Goal: Task Accomplishment & Management: Use online tool/utility

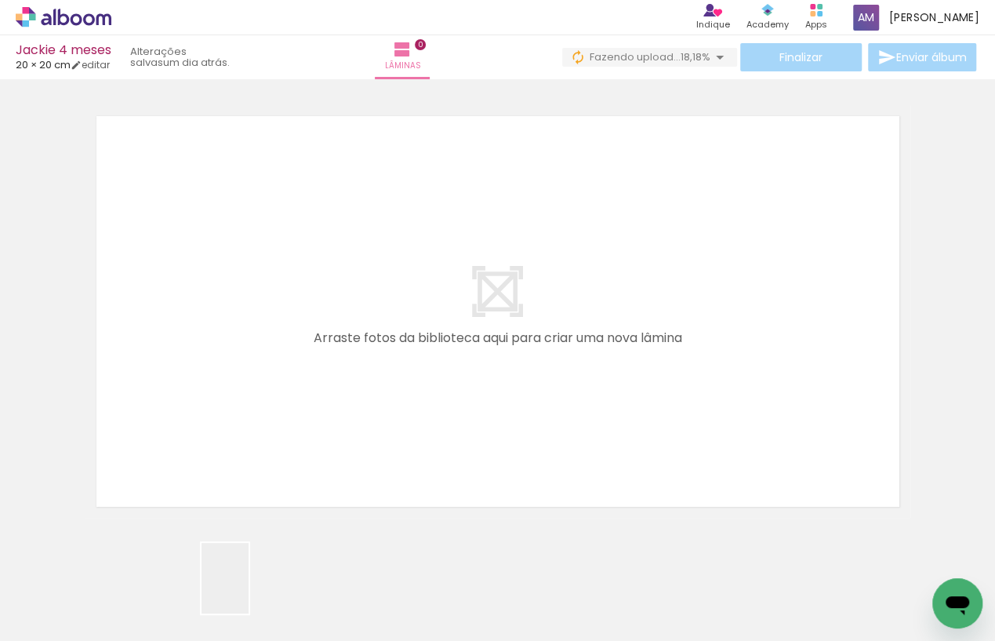
drag, startPoint x: 249, startPoint y: 595, endPoint x: 222, endPoint y: 392, distance: 204.8
click at [222, 392] on quentale-workspace at bounding box center [497, 320] width 995 height 641
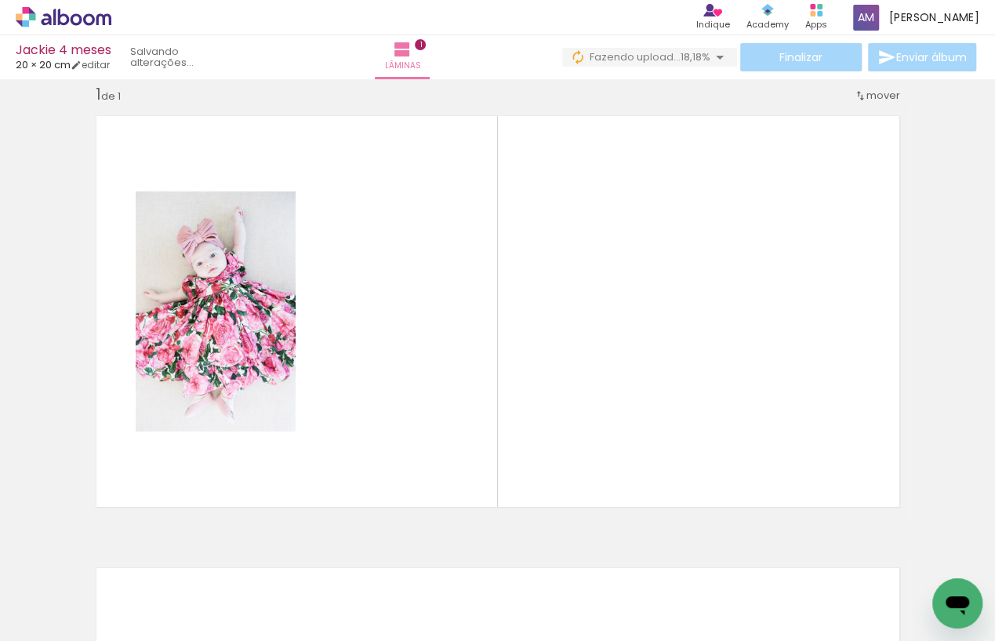
scroll to position [20, 0]
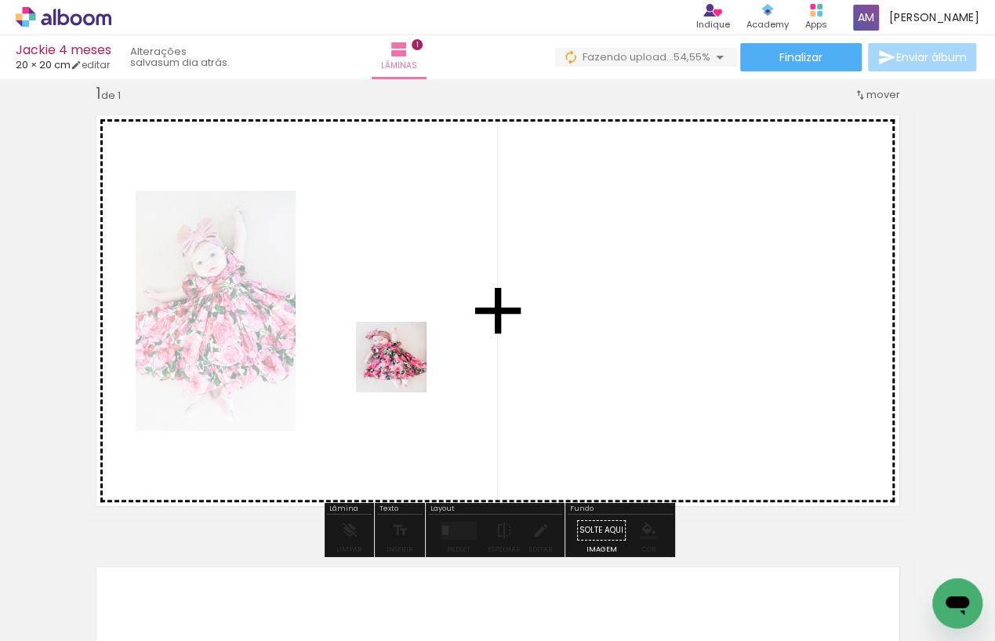
drag, startPoint x: 511, startPoint y: 590, endPoint x: 402, endPoint y: 359, distance: 255.7
click at [402, 359] on quentale-workspace at bounding box center [497, 320] width 995 height 641
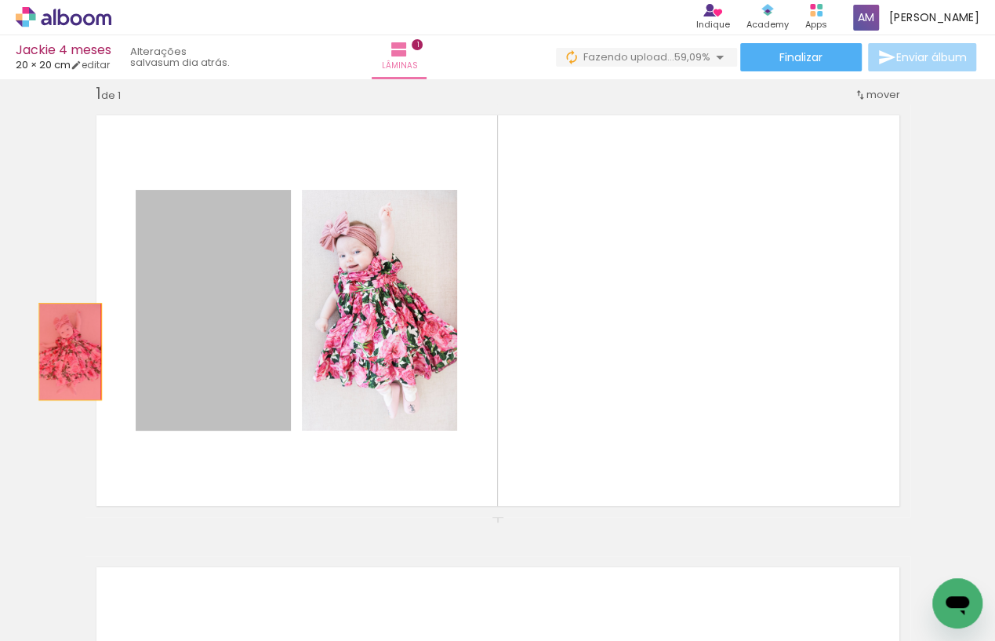
drag, startPoint x: 220, startPoint y: 321, endPoint x: 70, endPoint y: 352, distance: 153.6
click at [70, 352] on div "Inserir lâmina 1 de 1" at bounding box center [497, 516] width 995 height 904
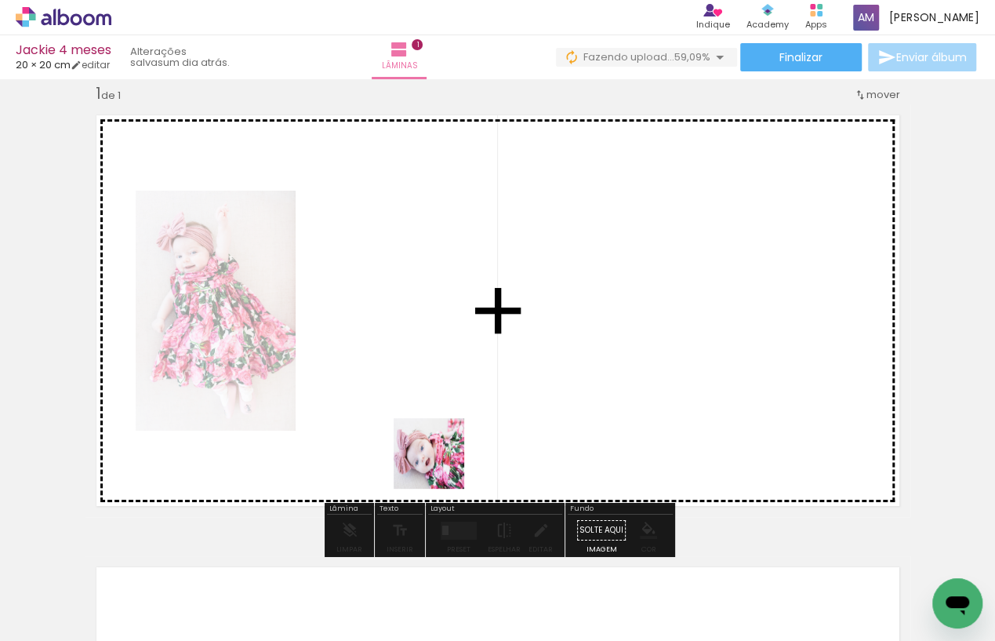
drag, startPoint x: 422, startPoint y: 601, endPoint x: 444, endPoint y: 423, distance: 178.5
click at [444, 423] on quentale-workspace at bounding box center [497, 320] width 995 height 641
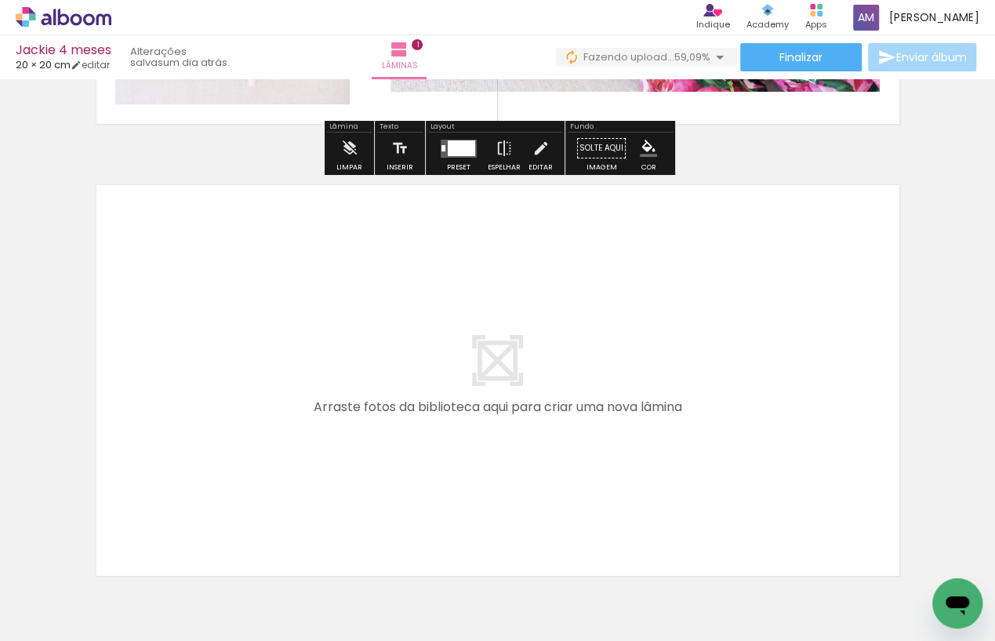
scroll to position [402, 0]
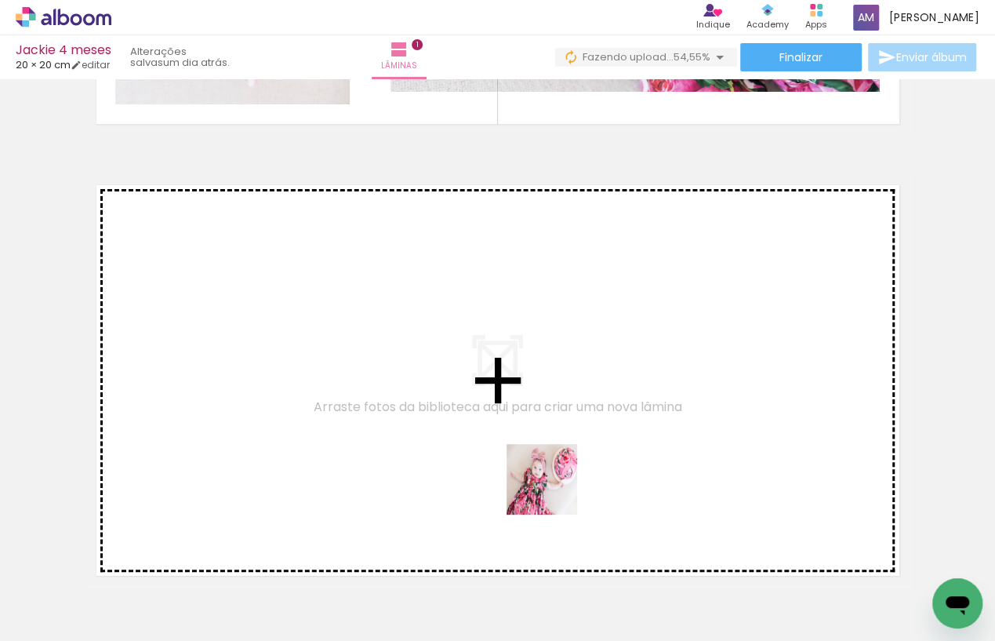
drag, startPoint x: 597, startPoint y: 593, endPoint x: 549, endPoint y: 482, distance: 120.8
click at [549, 482] on quentale-workspace at bounding box center [497, 320] width 995 height 641
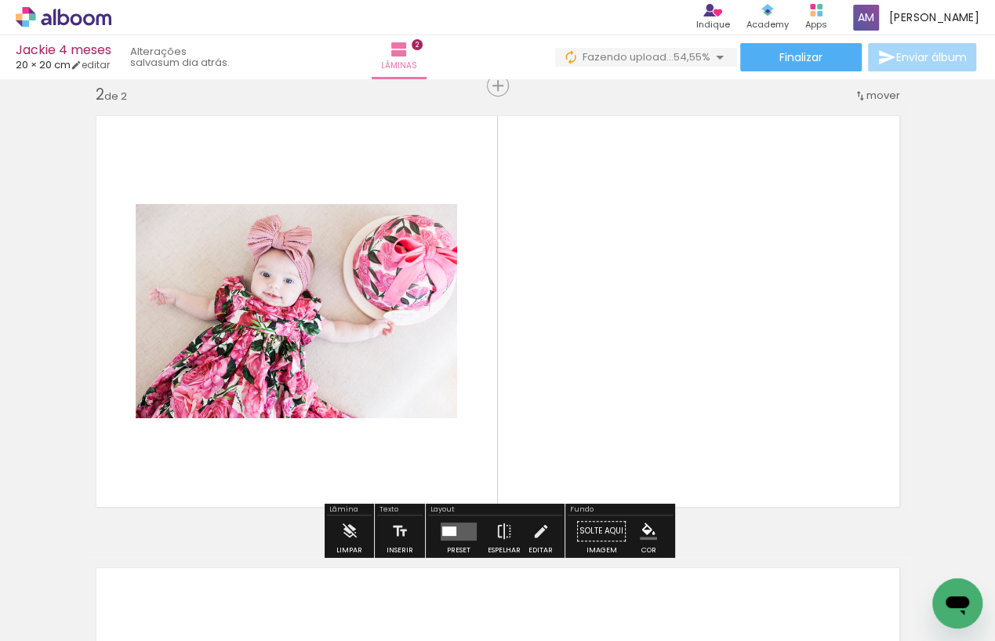
scroll to position [478, 0]
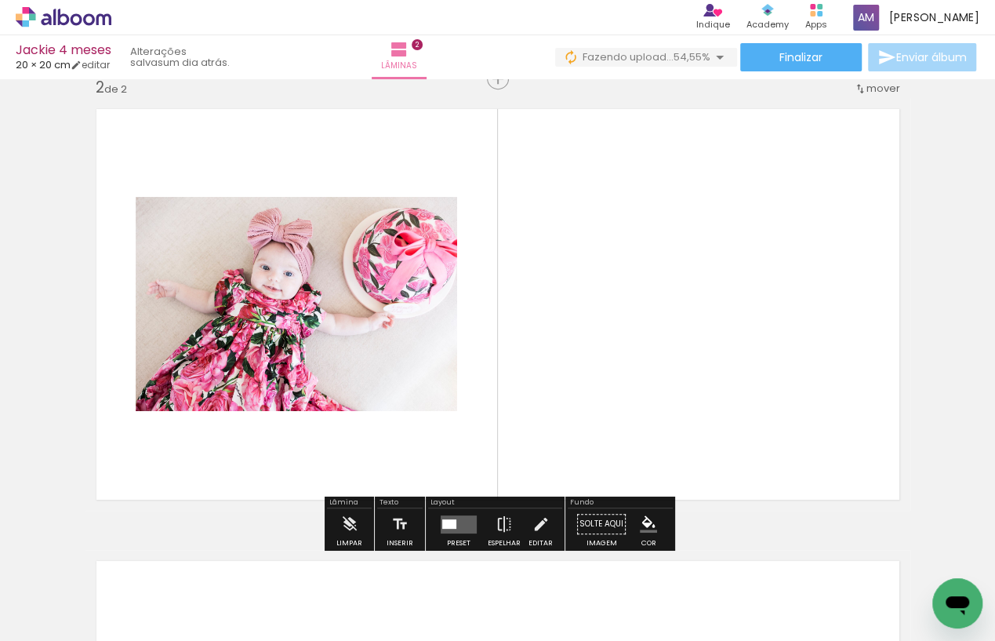
click at [452, 522] on div at bounding box center [449, 522] width 14 height 9
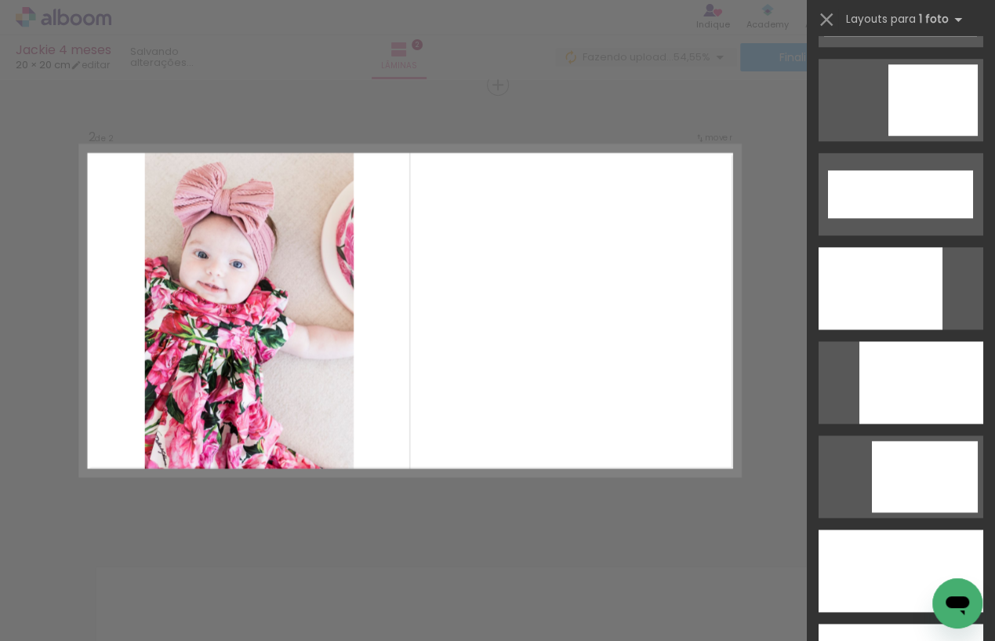
scroll to position [4102, 0]
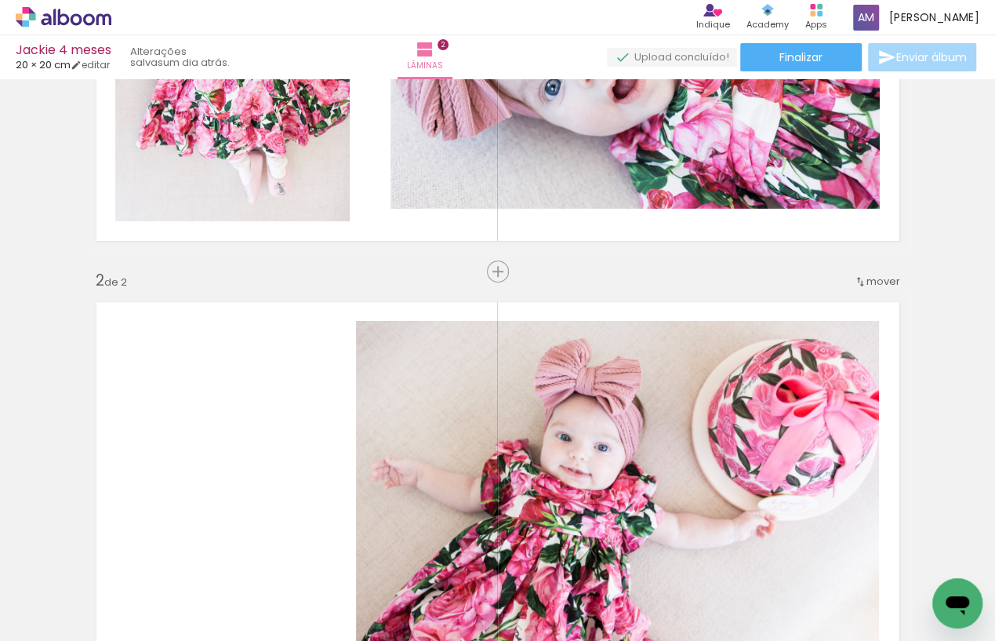
scroll to position [285, 0]
click at [892, 280] on span "mover" at bounding box center [883, 281] width 34 height 15
click at [858, 274] on paper-item "antes da 1" at bounding box center [841, 280] width 119 height 26
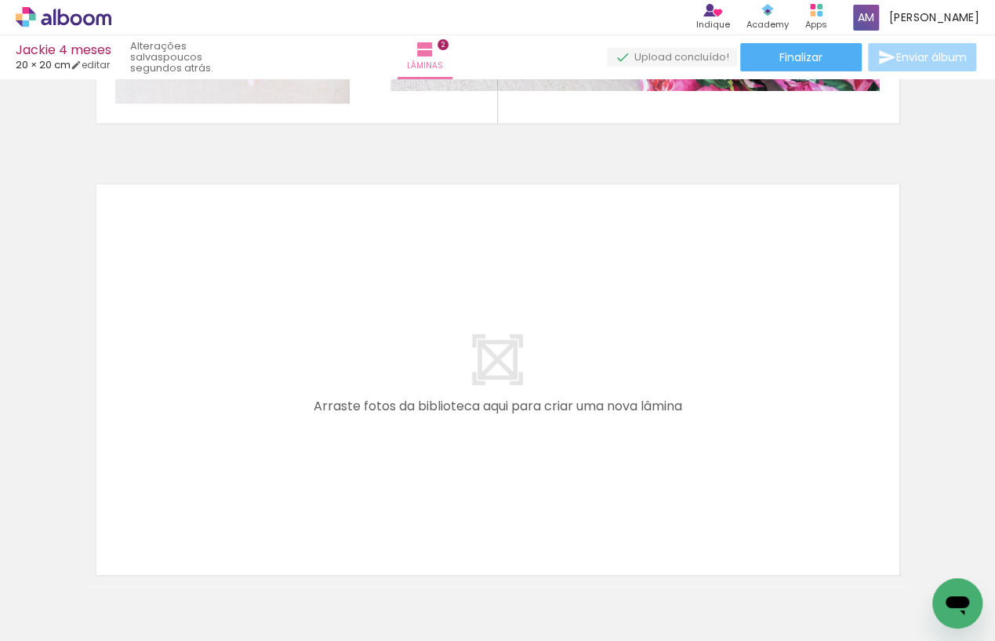
scroll to position [906, 0]
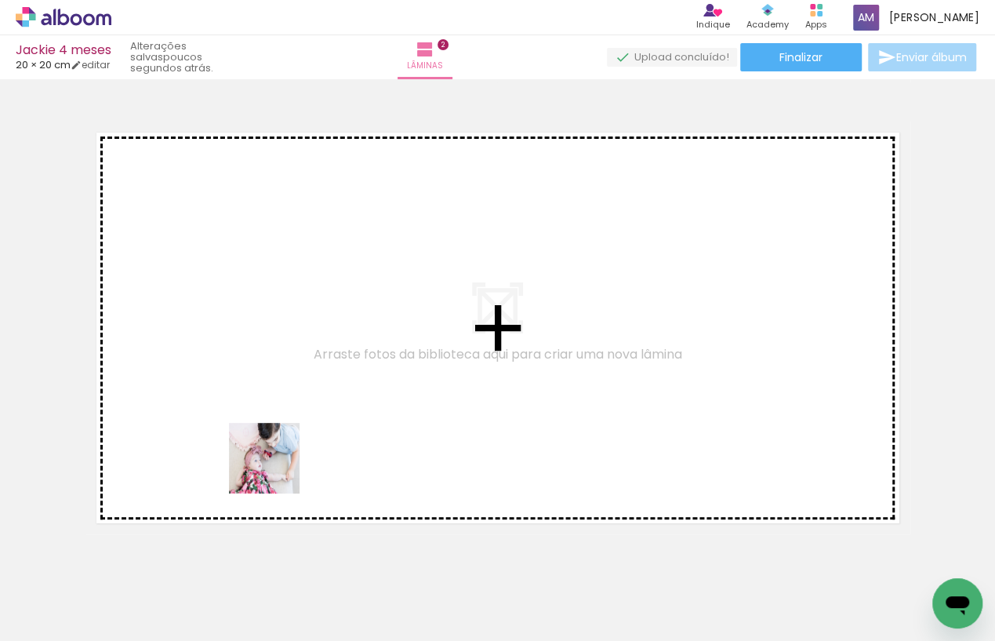
drag, startPoint x: 325, startPoint y: 592, endPoint x: 261, endPoint y: 426, distance: 177.2
click at [261, 426] on quentale-workspace at bounding box center [497, 320] width 995 height 641
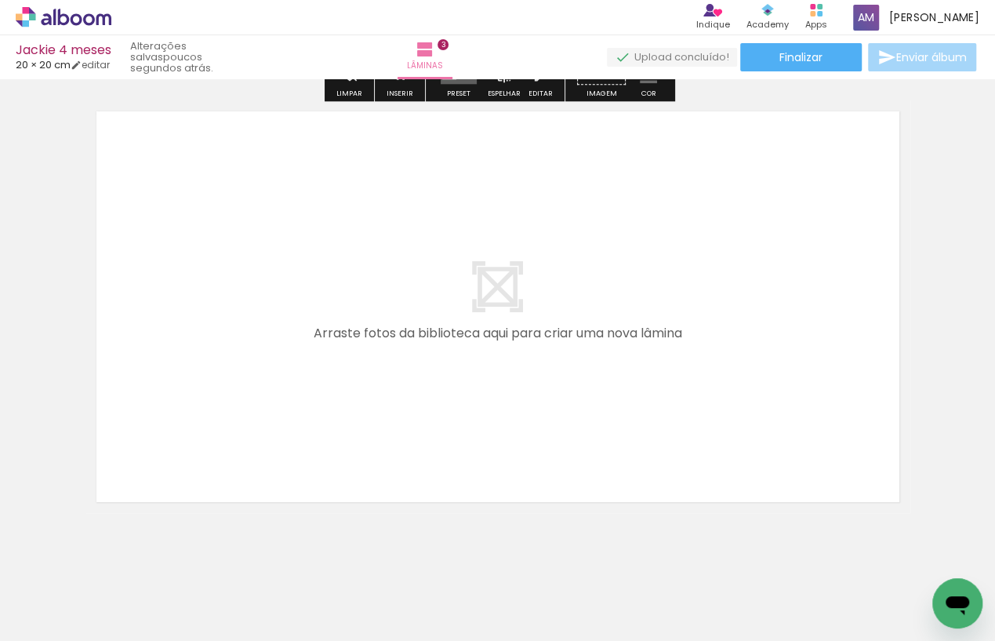
scroll to position [1390, 0]
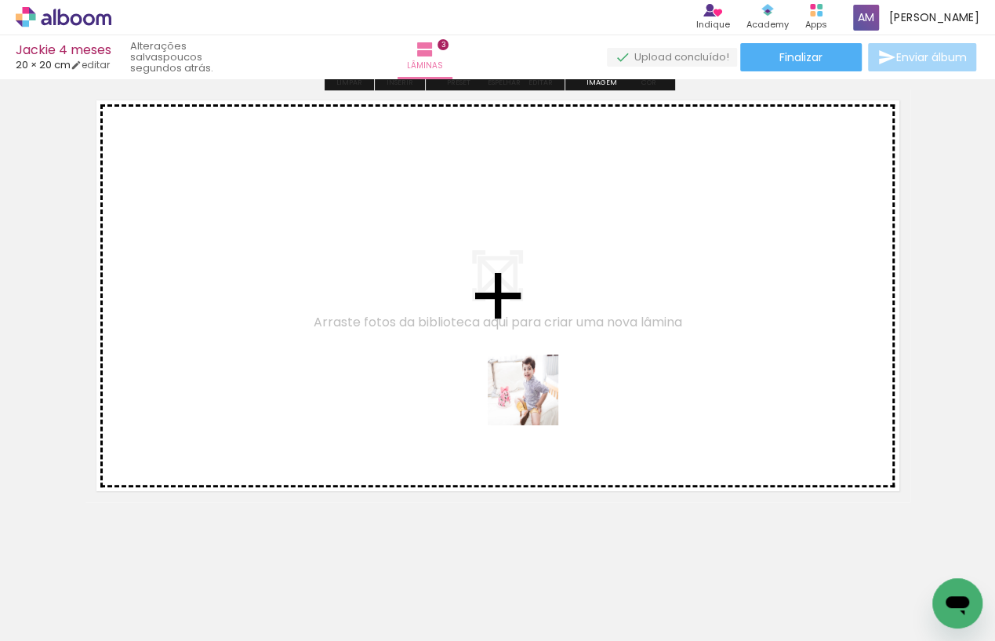
drag, startPoint x: 776, startPoint y: 586, endPoint x: 528, endPoint y: 392, distance: 315.5
click at [528, 392] on quentale-workspace at bounding box center [497, 320] width 995 height 641
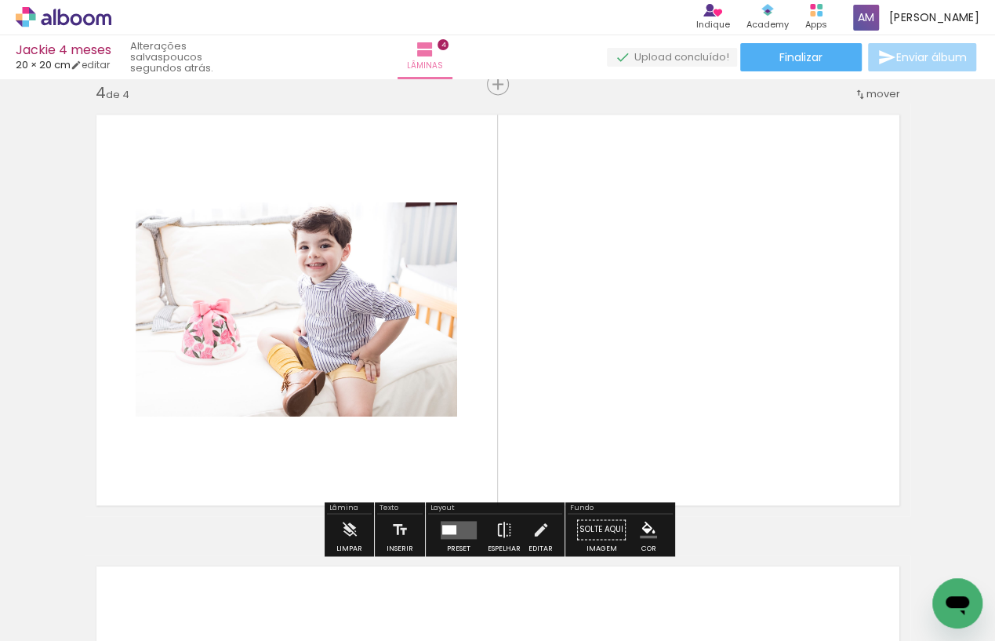
scroll to position [1375, 0]
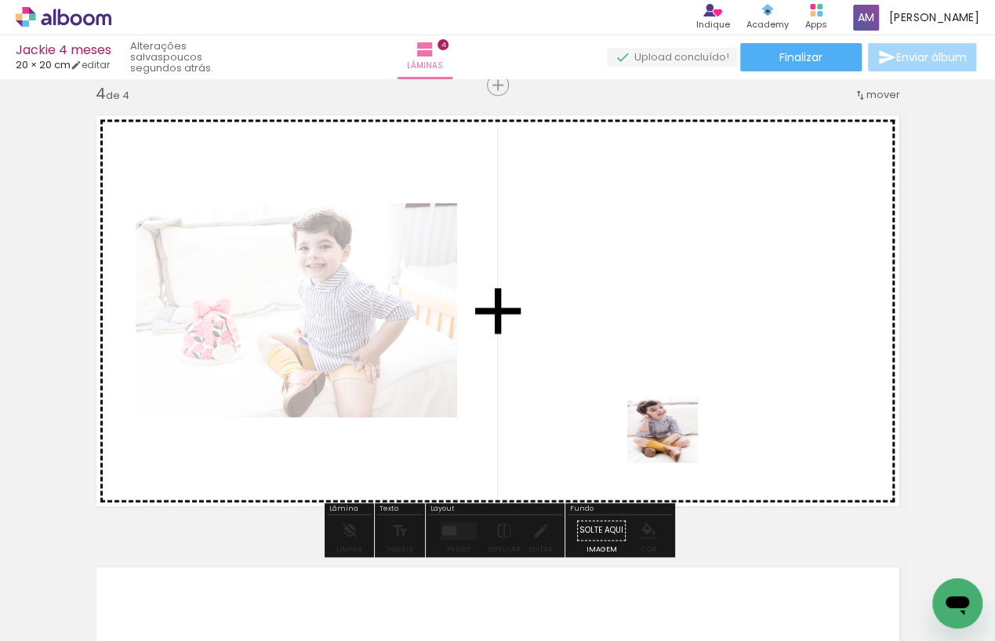
drag, startPoint x: 855, startPoint y: 583, endPoint x: 565, endPoint y: 358, distance: 366.0
click at [565, 358] on quentale-workspace at bounding box center [497, 320] width 995 height 641
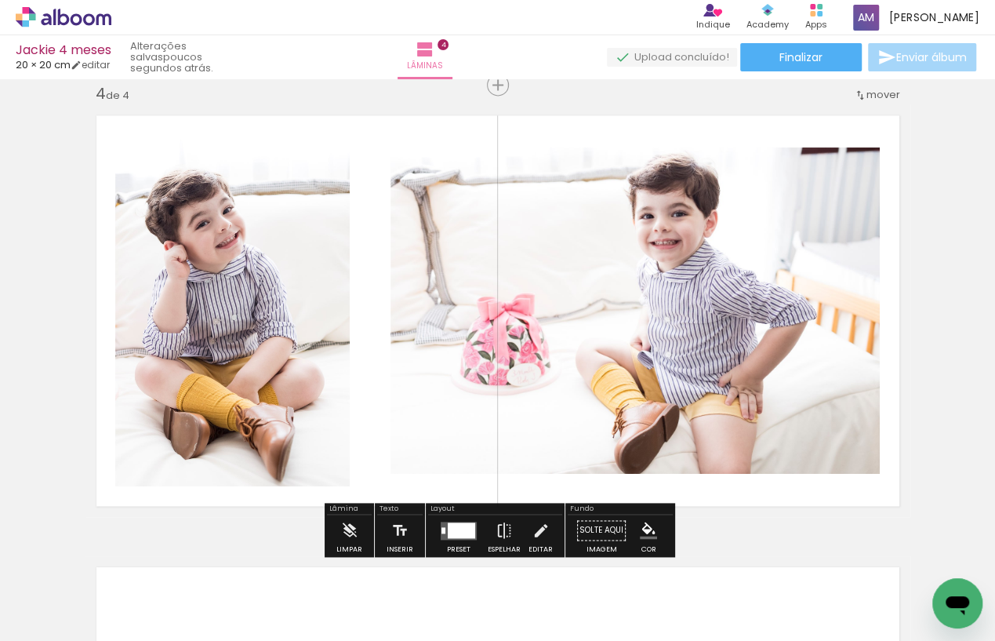
scroll to position [0, 469]
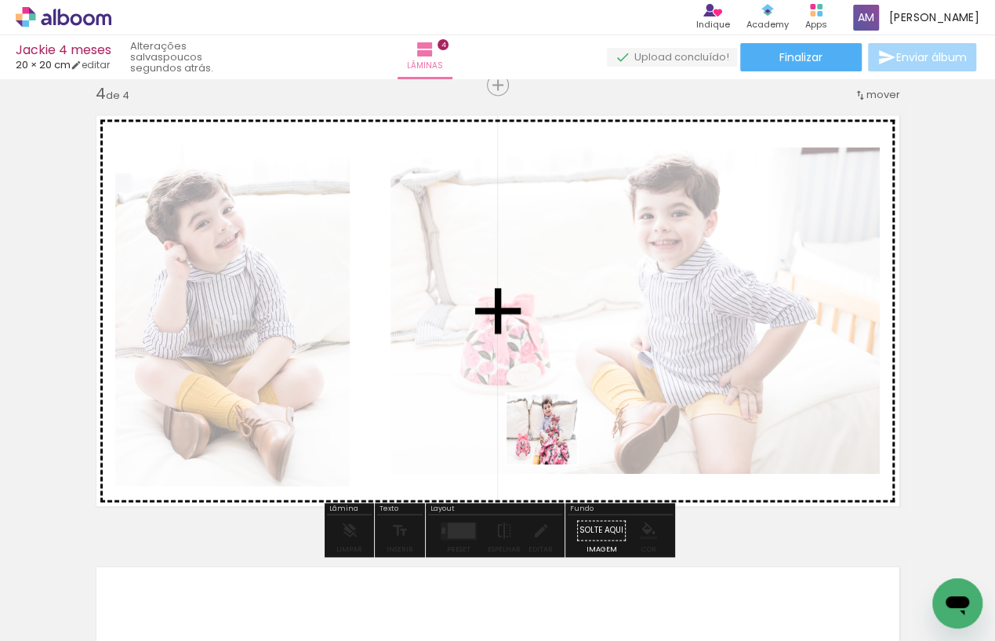
drag, startPoint x: 488, startPoint y: 590, endPoint x: 557, endPoint y: 437, distance: 167.7
click at [557, 437] on quentale-workspace at bounding box center [497, 320] width 995 height 641
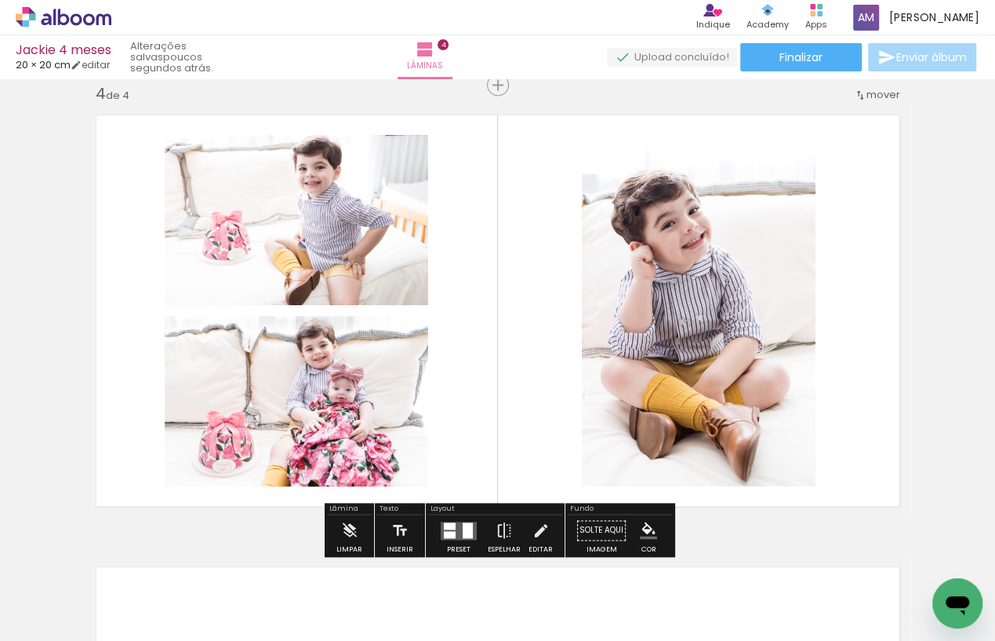
scroll to position [0, 763]
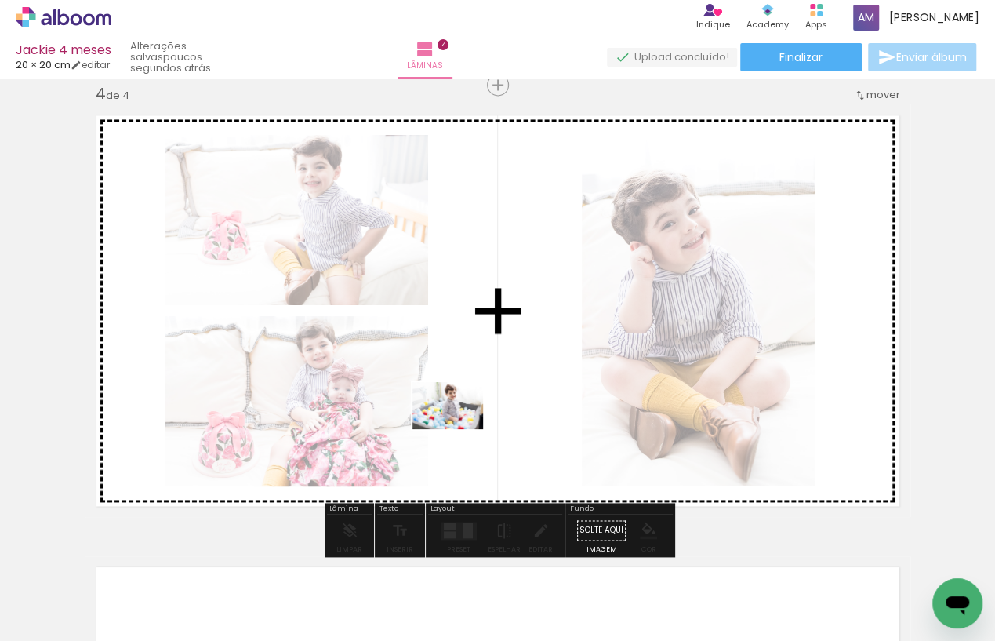
drag, startPoint x: 455, startPoint y: 600, endPoint x: 459, endPoint y: 429, distance: 171.0
click at [459, 429] on quentale-workspace at bounding box center [497, 320] width 995 height 641
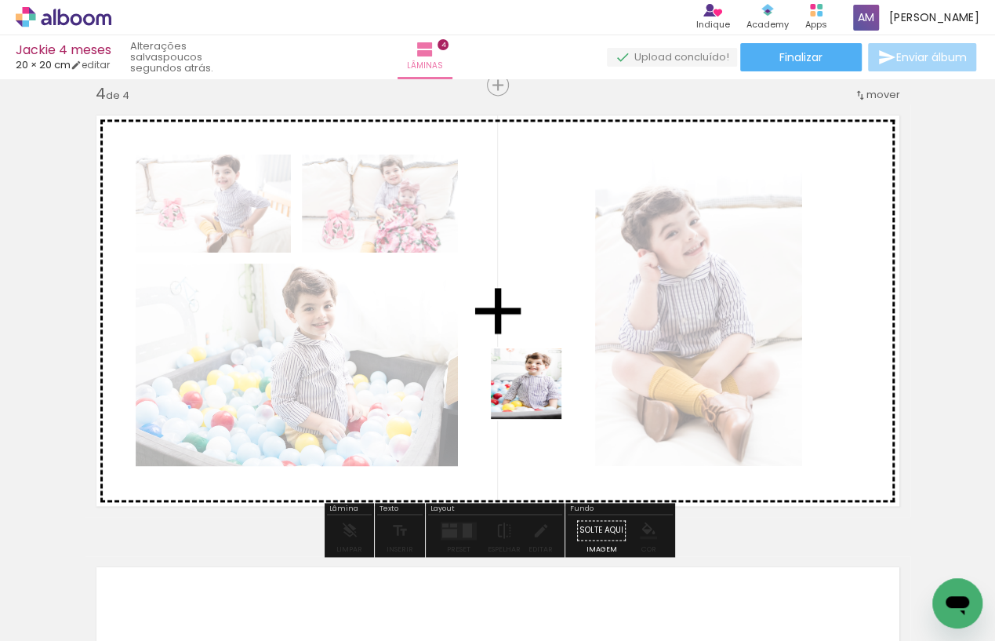
drag, startPoint x: 541, startPoint y: 585, endPoint x: 538, endPoint y: 392, distance: 192.9
click at [538, 392] on quentale-workspace at bounding box center [497, 320] width 995 height 641
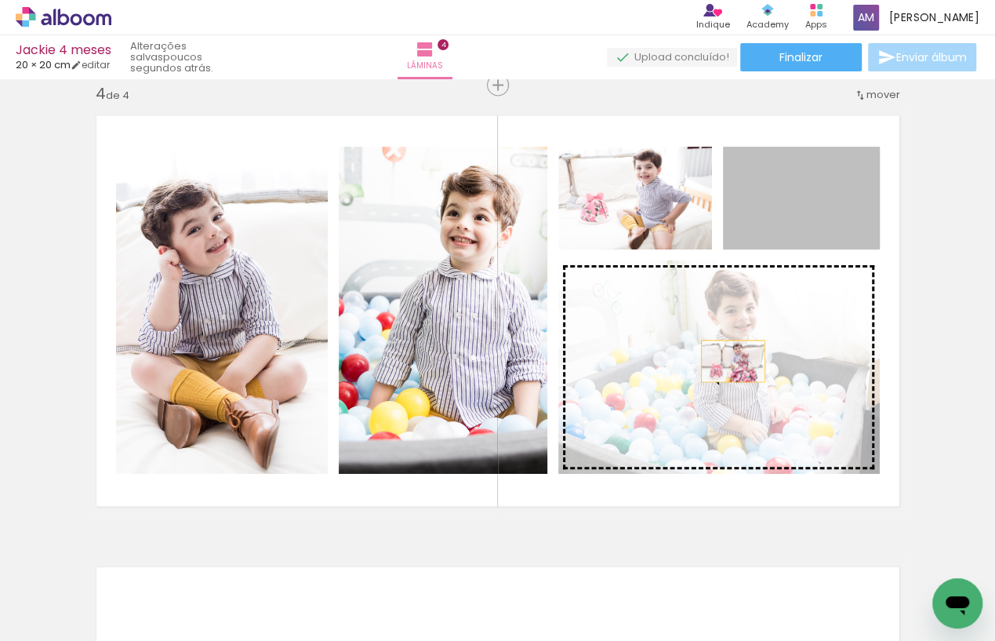
drag, startPoint x: 800, startPoint y: 216, endPoint x: 728, endPoint y: 354, distance: 156.0
click at [0, 0] on slot at bounding box center [0, 0] width 0 height 0
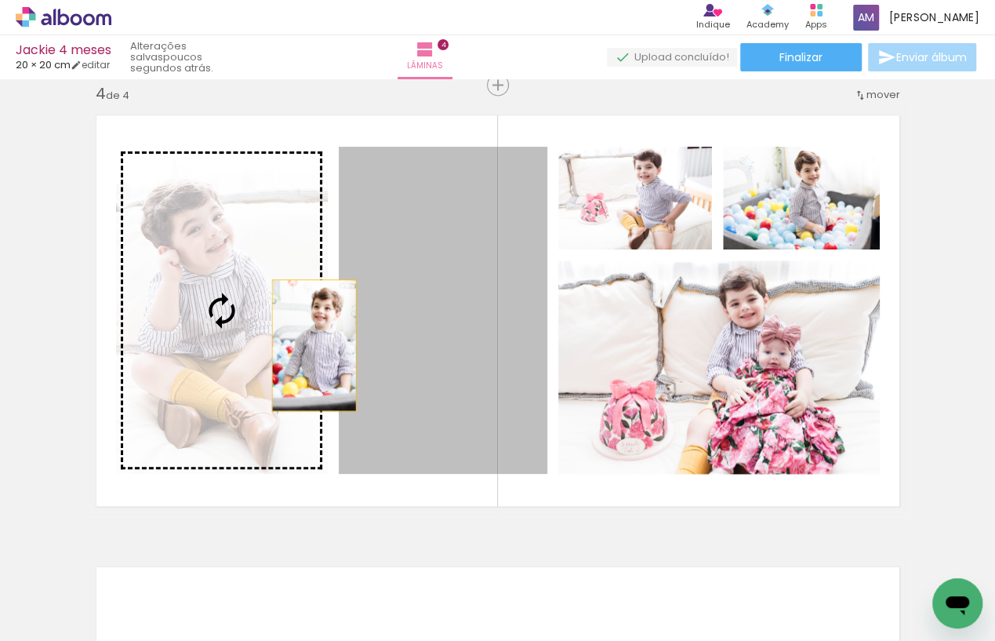
drag, startPoint x: 439, startPoint y: 365, endPoint x: 223, endPoint y: 324, distance: 219.6
click at [0, 0] on slot at bounding box center [0, 0] width 0 height 0
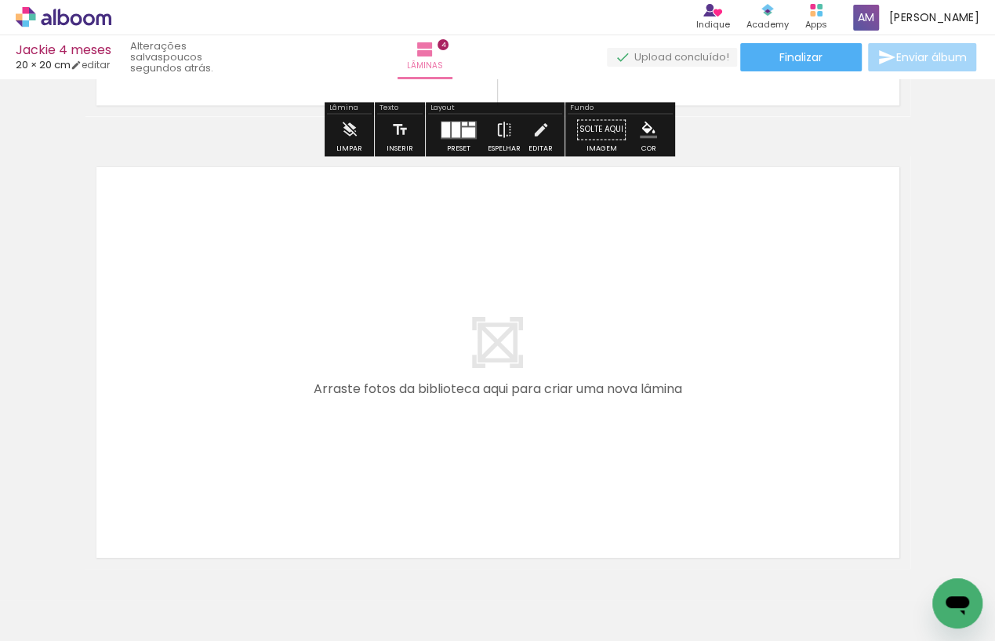
scroll to position [1777, 0]
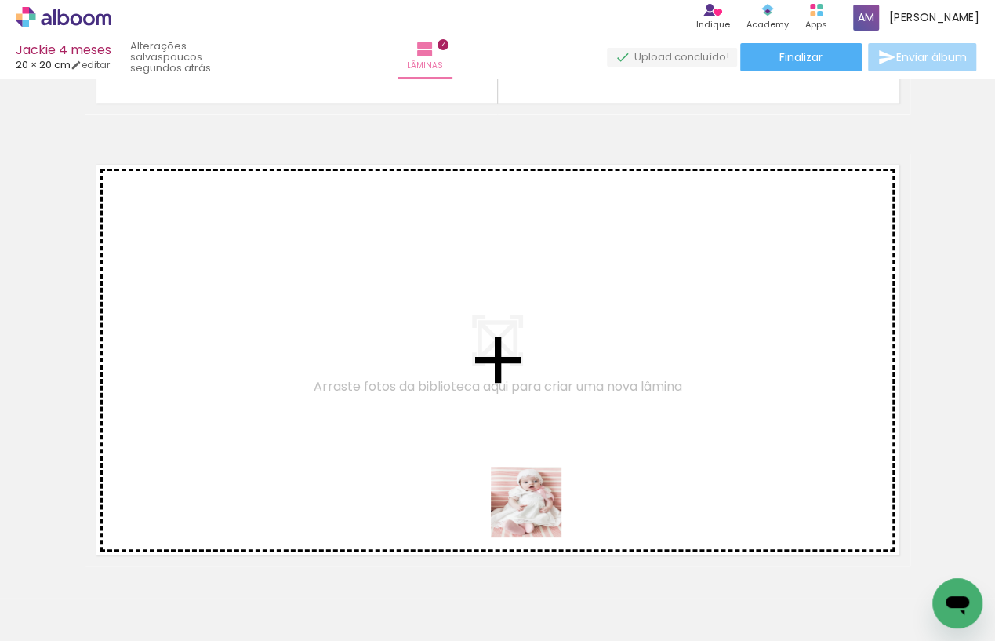
drag, startPoint x: 629, startPoint y: 588, endPoint x: 424, endPoint y: 449, distance: 247.2
click at [424, 449] on quentale-workspace at bounding box center [497, 320] width 995 height 641
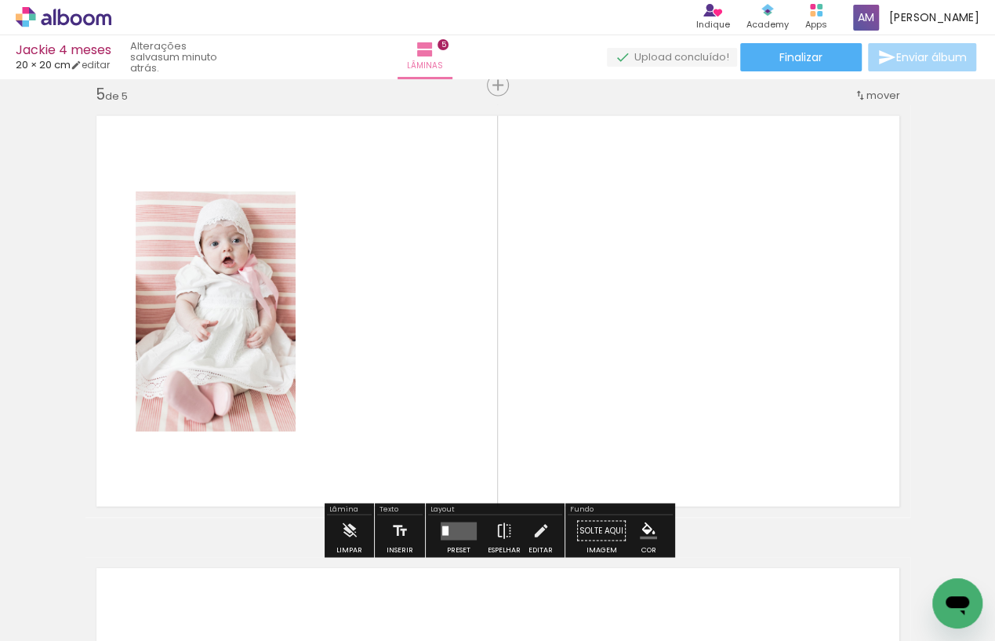
scroll to position [1826, 0]
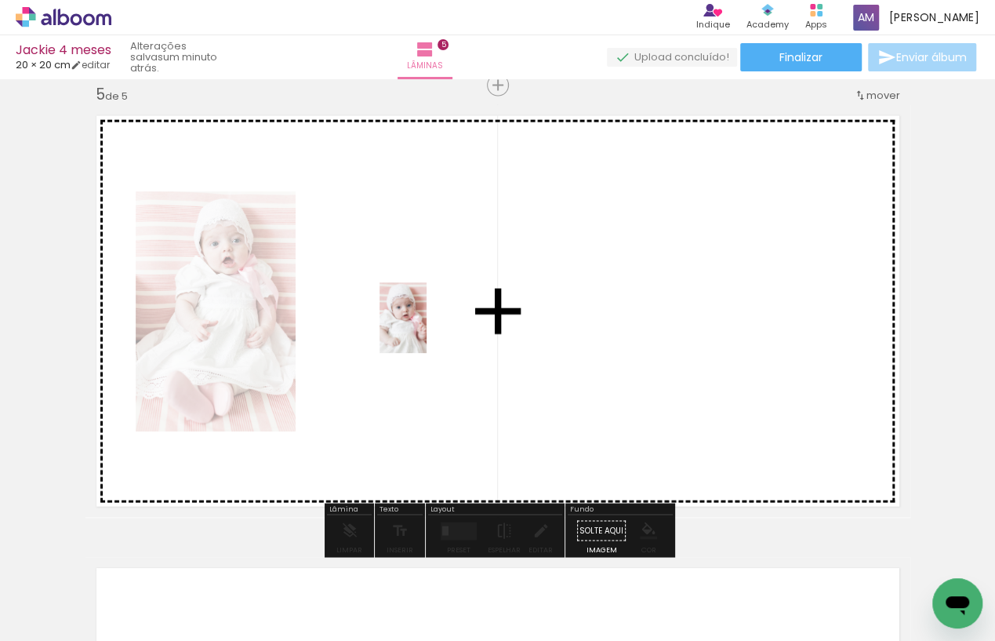
drag, startPoint x: 698, startPoint y: 579, endPoint x: 426, endPoint y: 329, distance: 369.0
click at [426, 329] on quentale-workspace at bounding box center [497, 320] width 995 height 641
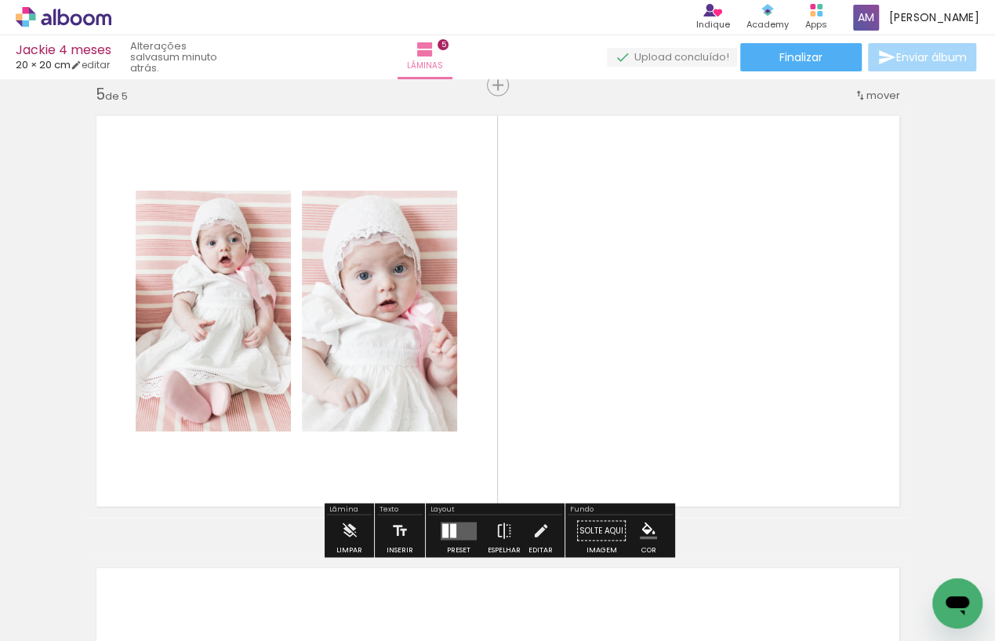
scroll to position [0, 1055]
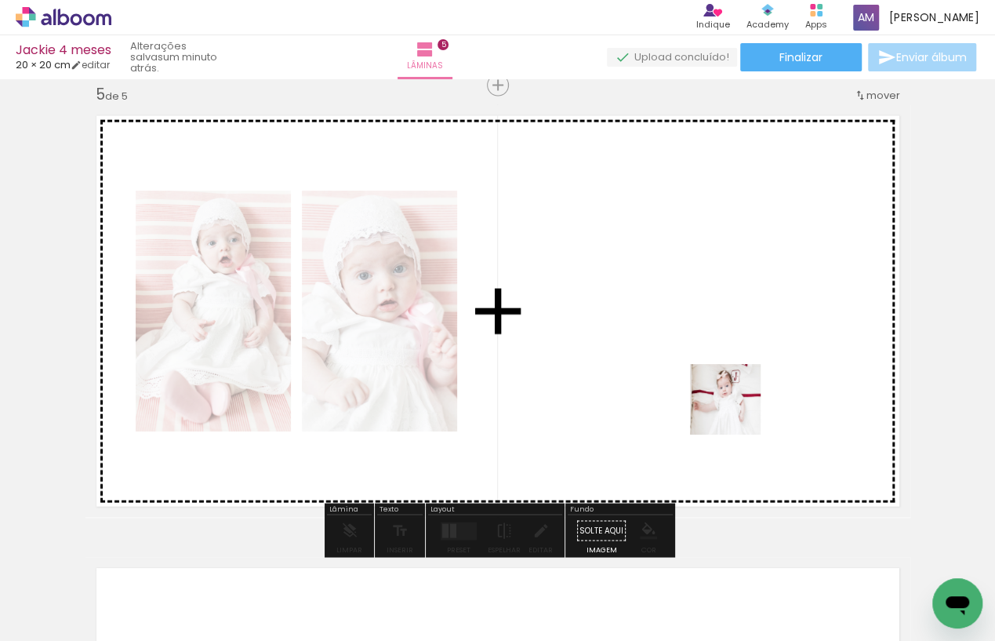
drag, startPoint x: 778, startPoint y: 601, endPoint x: 735, endPoint y: 398, distance: 207.6
click at [735, 398] on quentale-workspace at bounding box center [497, 320] width 995 height 641
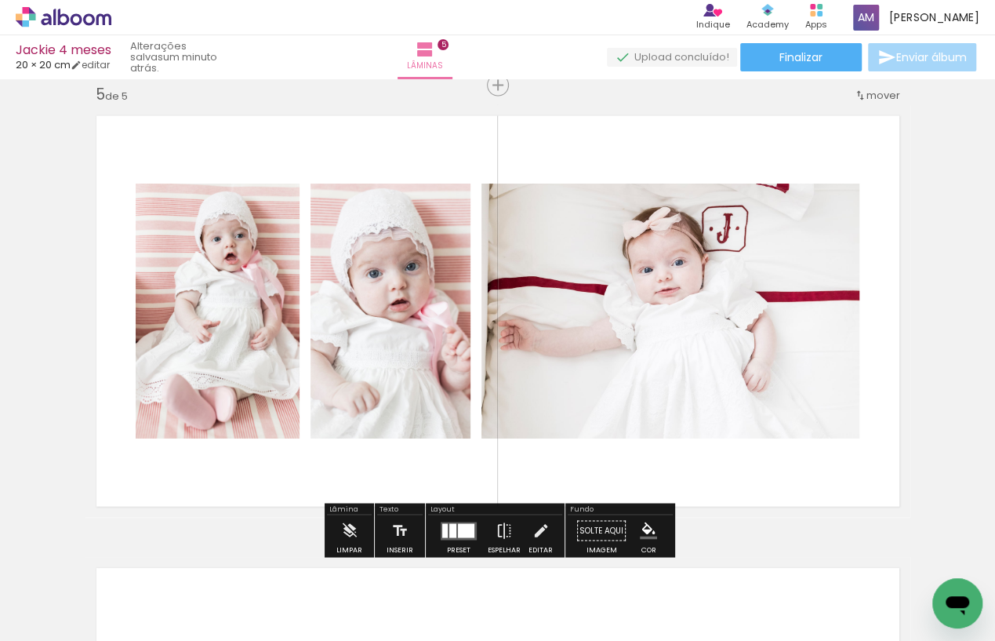
click at [449, 531] on div at bounding box center [452, 530] width 7 height 14
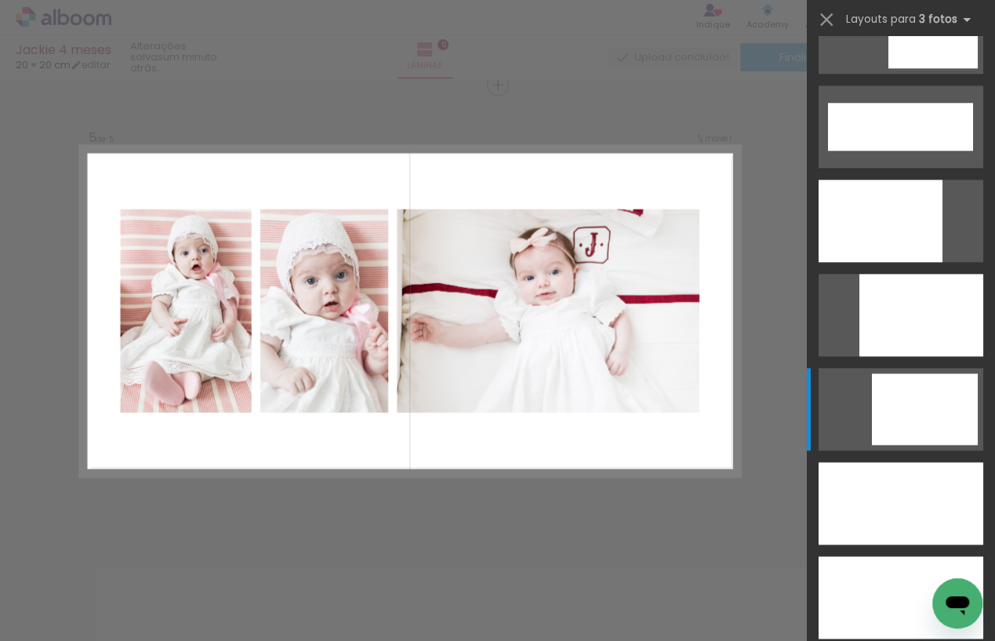
scroll to position [0, 0]
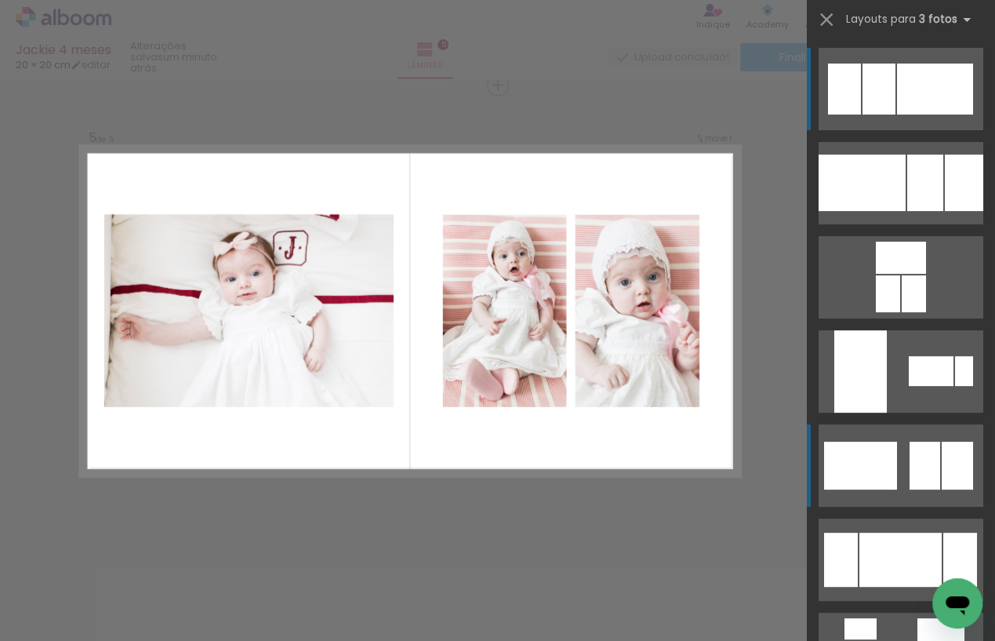
click at [837, 211] on div at bounding box center [861, 182] width 87 height 56
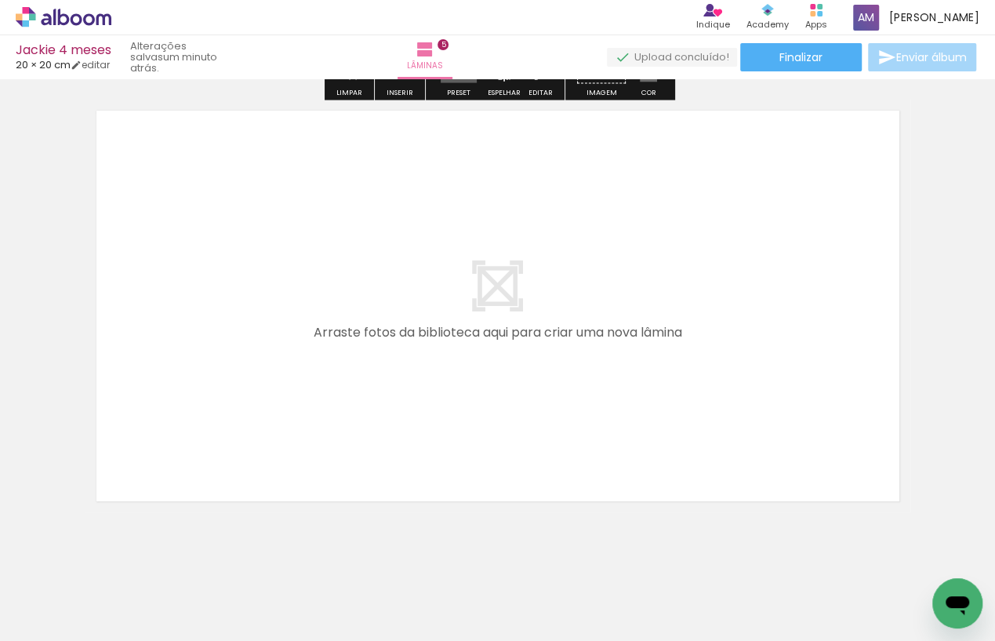
scroll to position [2289, 0]
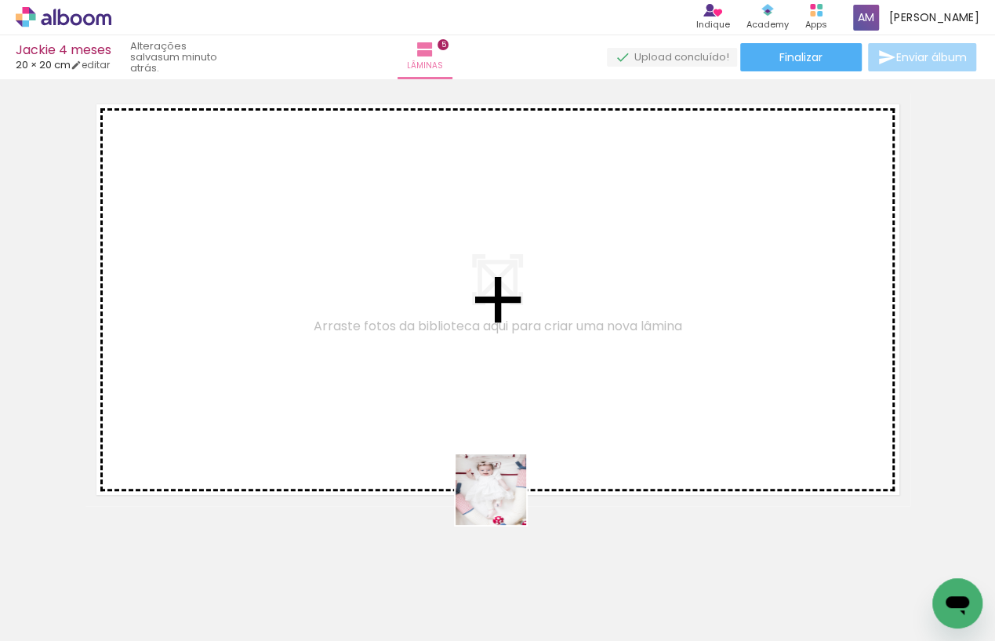
drag, startPoint x: 595, startPoint y: 591, endPoint x: 405, endPoint y: 408, distance: 263.4
click at [405, 408] on quentale-workspace at bounding box center [497, 320] width 995 height 641
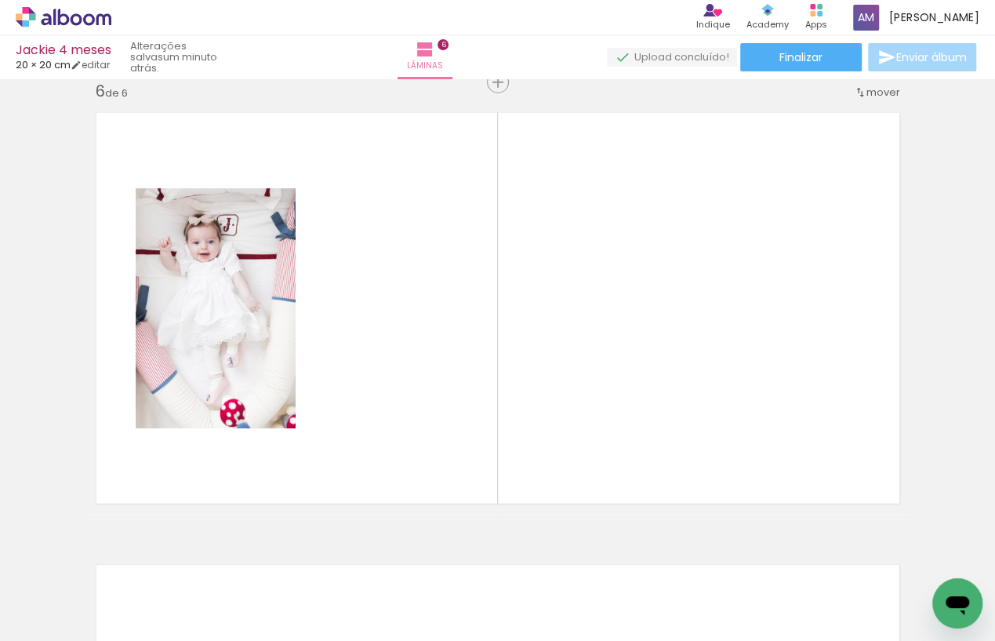
scroll to position [2278, 0]
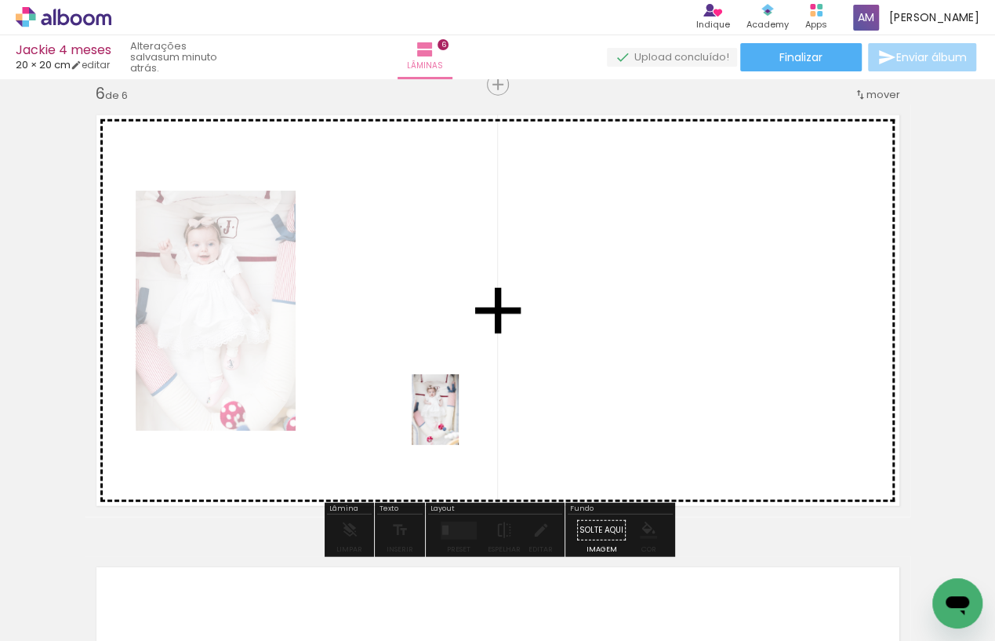
drag, startPoint x: 513, startPoint y: 574, endPoint x: 459, endPoint y: 421, distance: 162.2
click at [459, 421] on quentale-workspace at bounding box center [497, 320] width 995 height 641
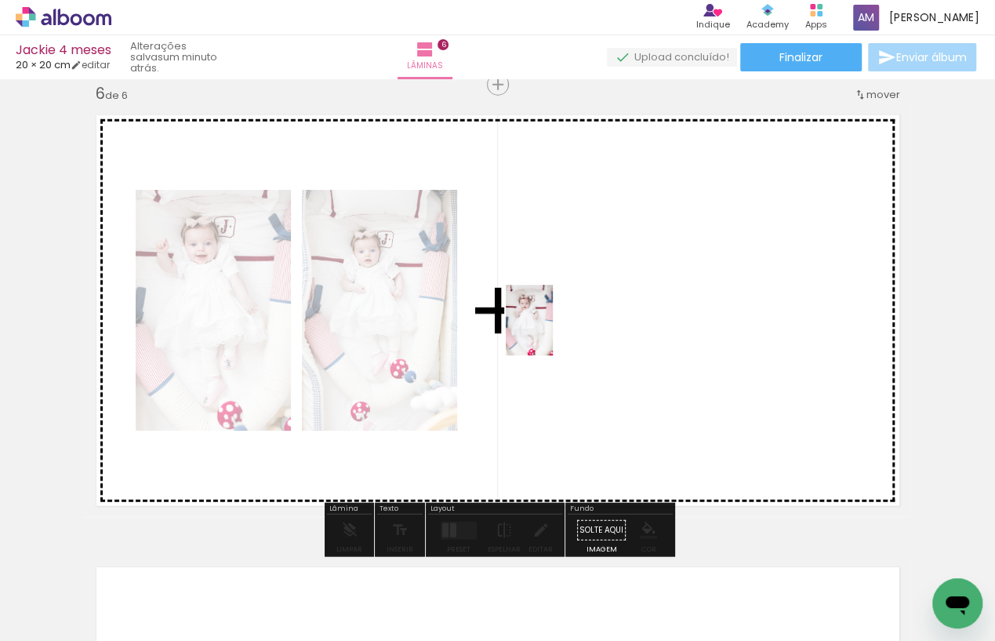
drag, startPoint x: 691, startPoint y: 586, endPoint x: 552, endPoint y: 329, distance: 292.2
click at [552, 329] on quentale-workspace at bounding box center [497, 320] width 995 height 641
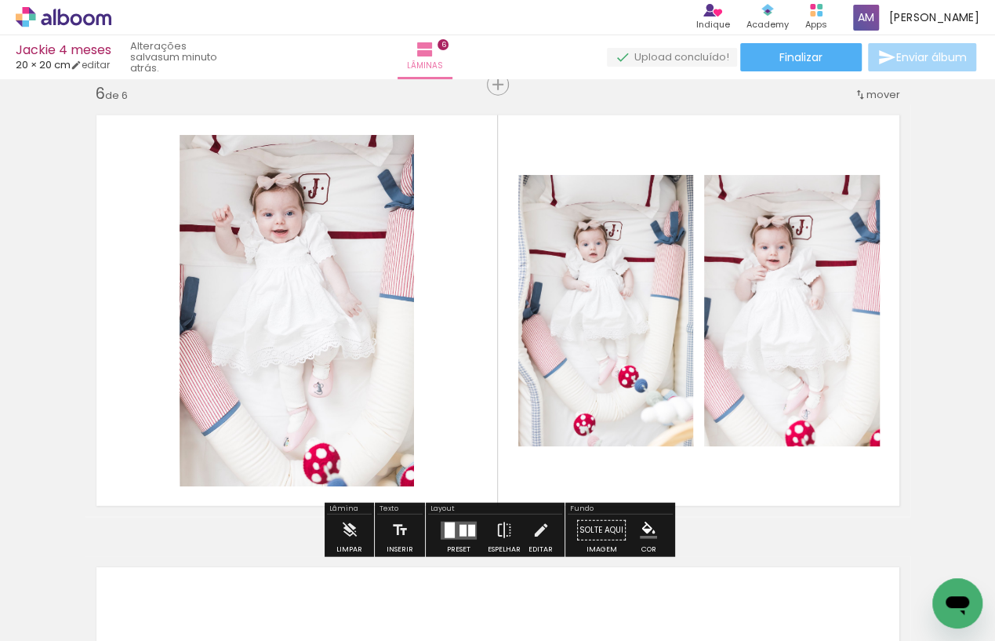
click at [459, 533] on div at bounding box center [462, 530] width 7 height 12
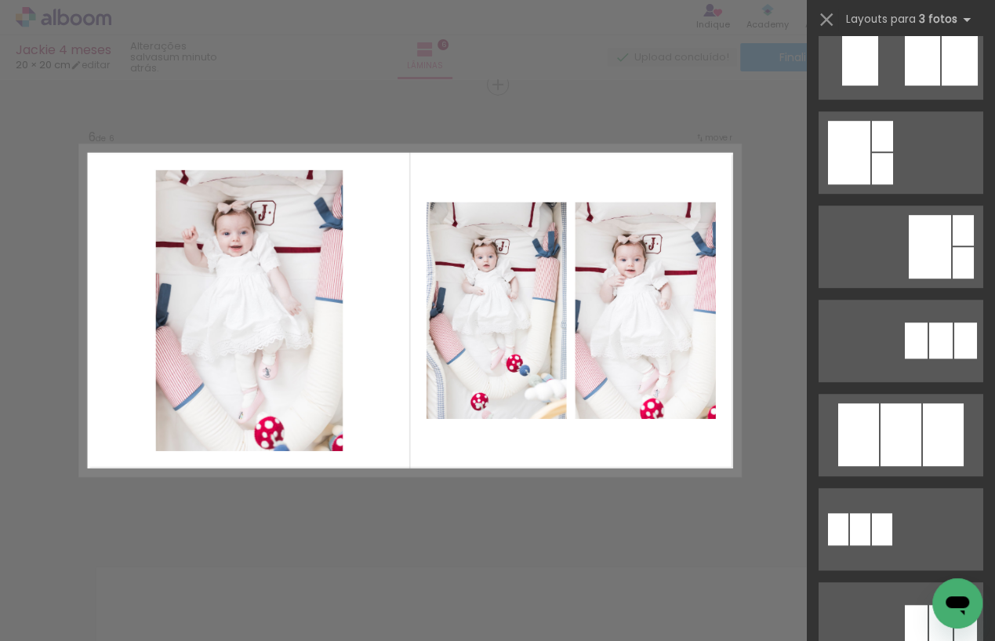
scroll to position [408, 0]
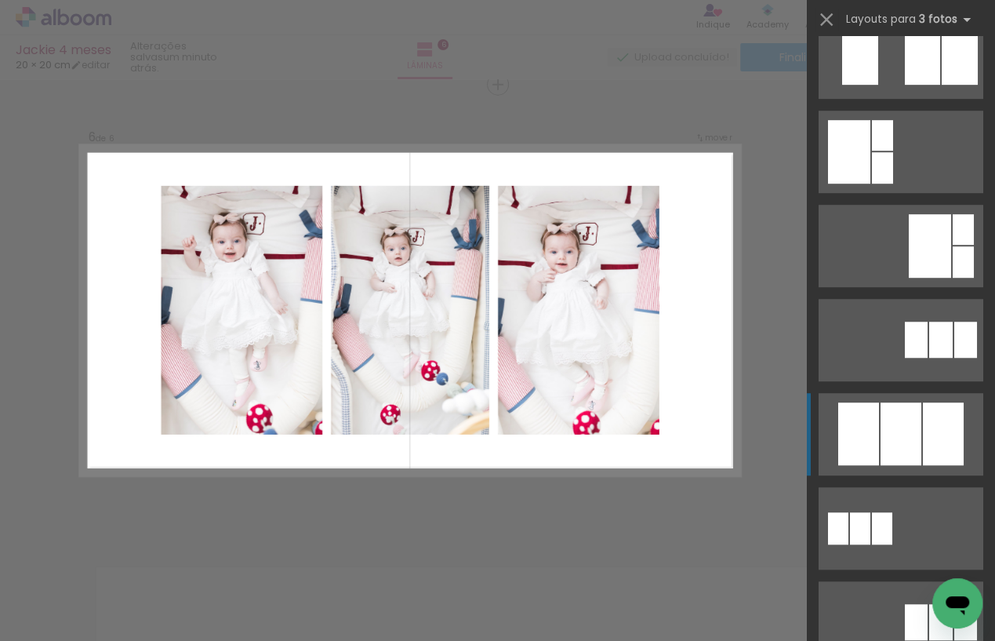
click at [895, 433] on div at bounding box center [900, 433] width 41 height 63
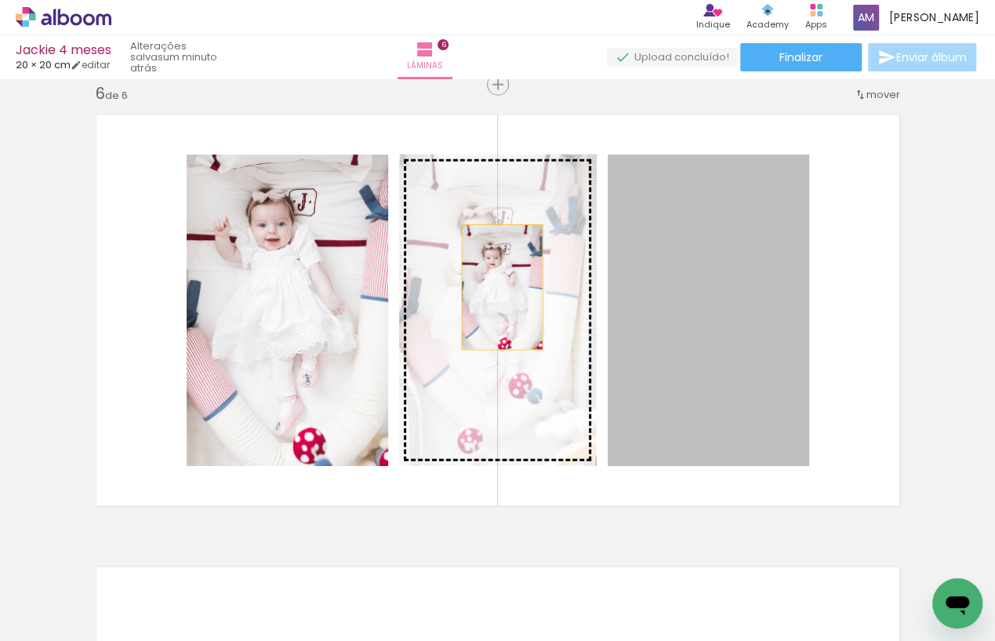
drag, startPoint x: 720, startPoint y: 317, endPoint x: 502, endPoint y: 288, distance: 219.9
click at [0, 0] on slot at bounding box center [0, 0] width 0 height 0
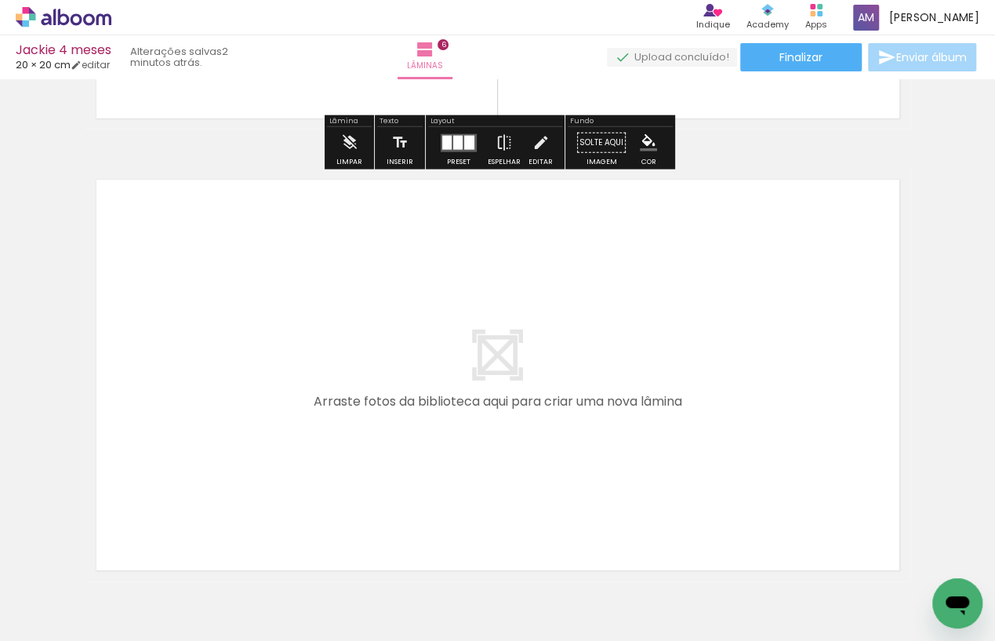
scroll to position [2693, 0]
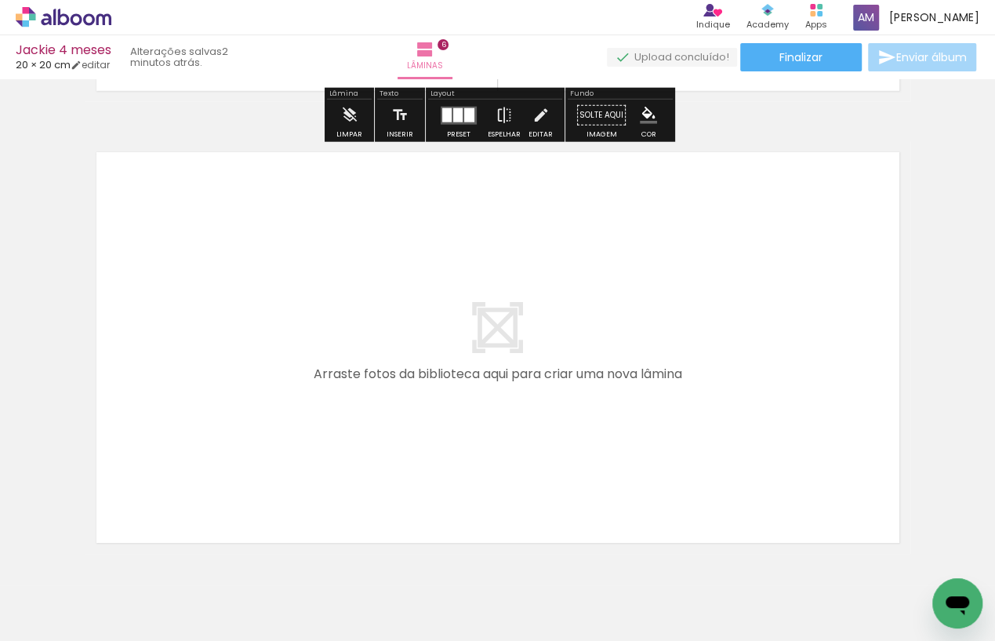
drag, startPoint x: 871, startPoint y: 588, endPoint x: 609, endPoint y: 404, distance: 320.2
click at [609, 404] on quentale-workspace at bounding box center [497, 320] width 995 height 641
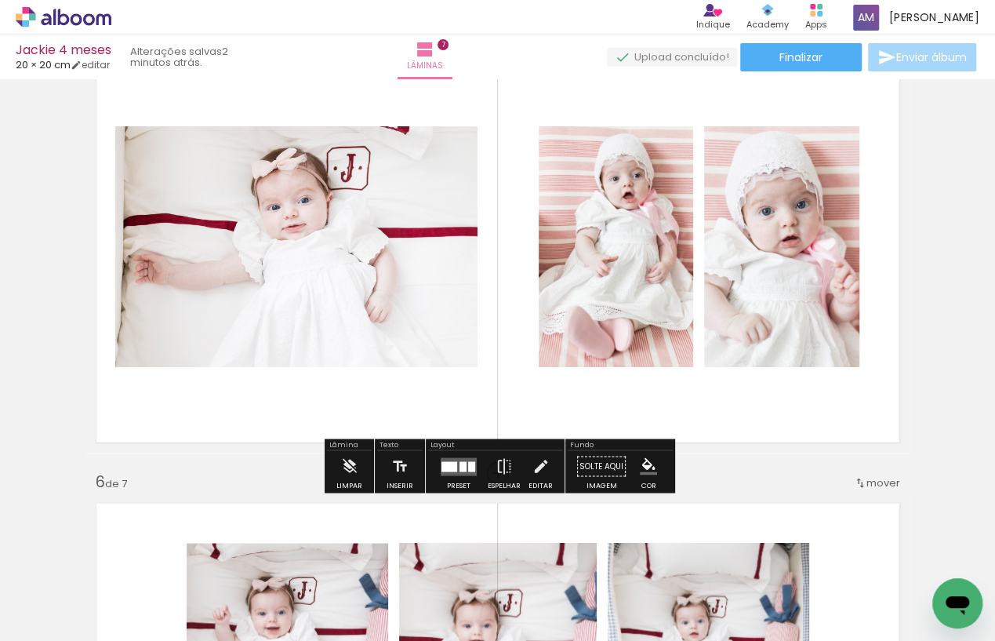
scroll to position [1879, 0]
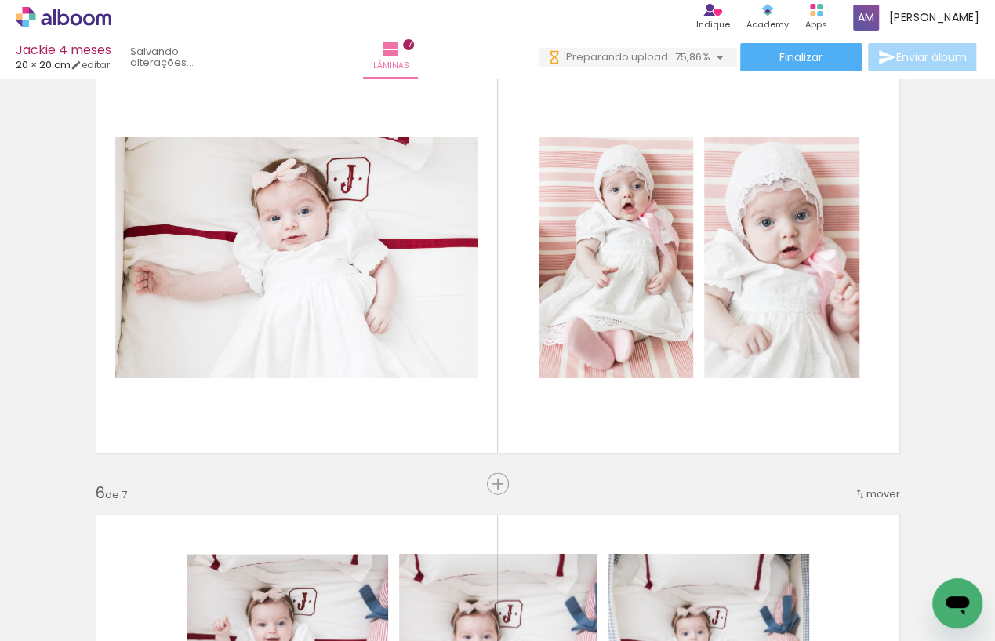
click at [83, 593] on iron-icon at bounding box center [80, 593] width 13 height 13
click at [80, 590] on paper-item "Não utilizadas" at bounding box center [50, 586] width 81 height 13
type input "Não utilizadas"
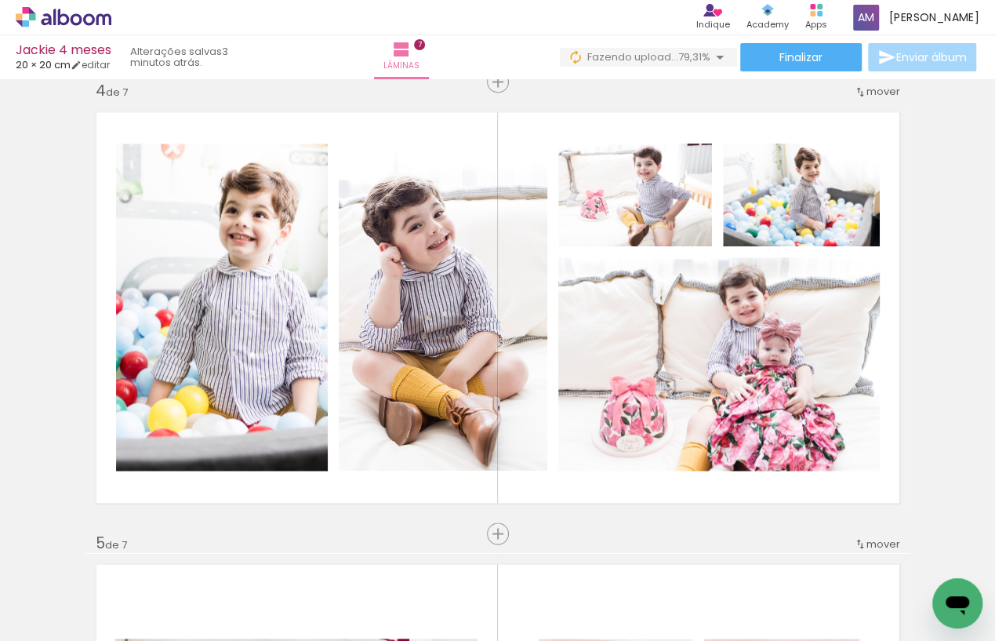
scroll to position [1426, 0]
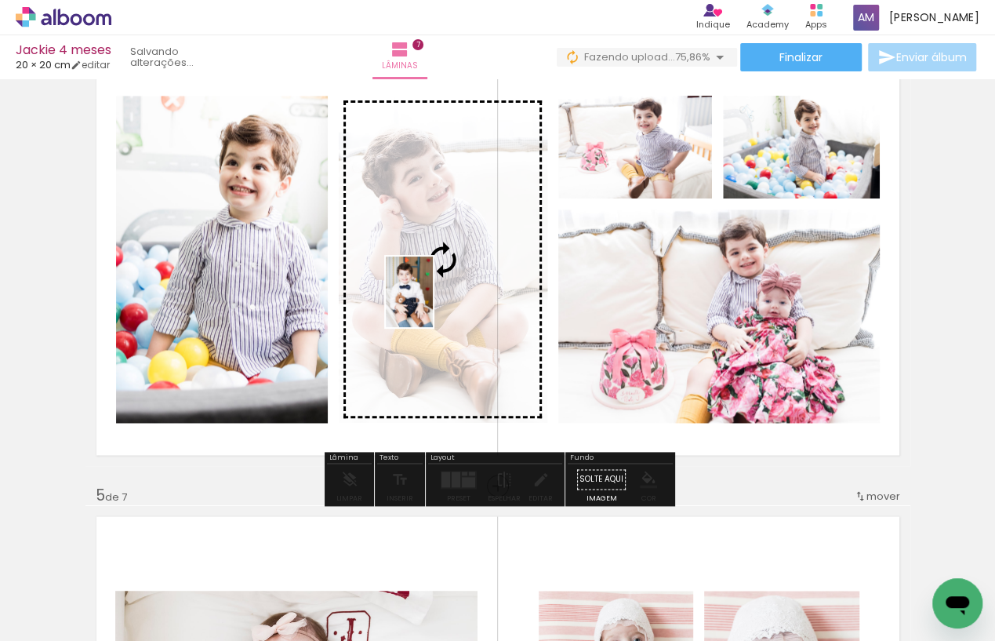
drag, startPoint x: 344, startPoint y: 598, endPoint x: 433, endPoint y: 303, distance: 308.6
click at [433, 303] on quentale-workspace at bounding box center [497, 320] width 995 height 641
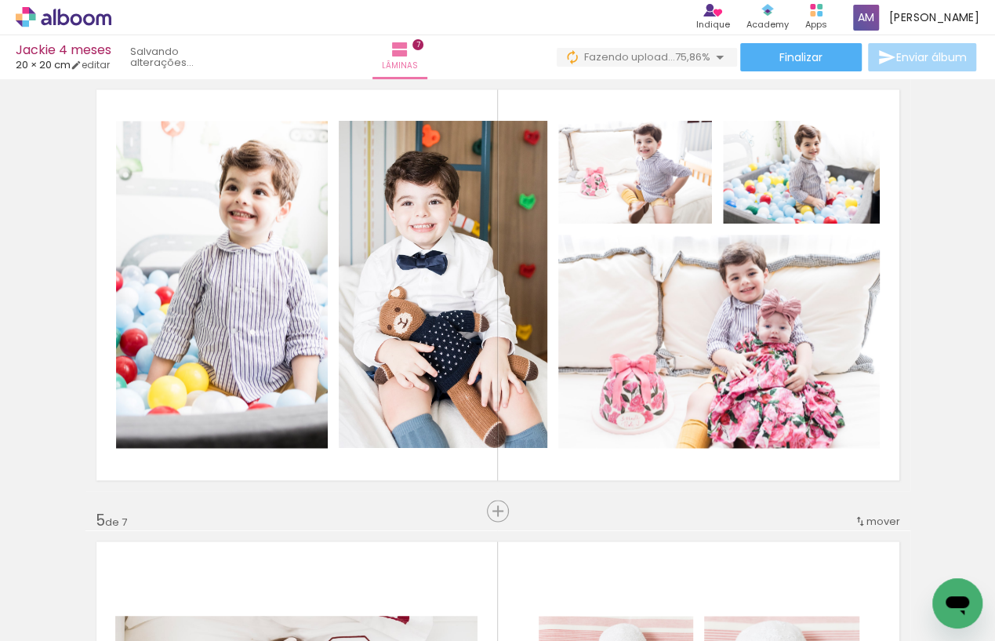
scroll to position [1406, 0]
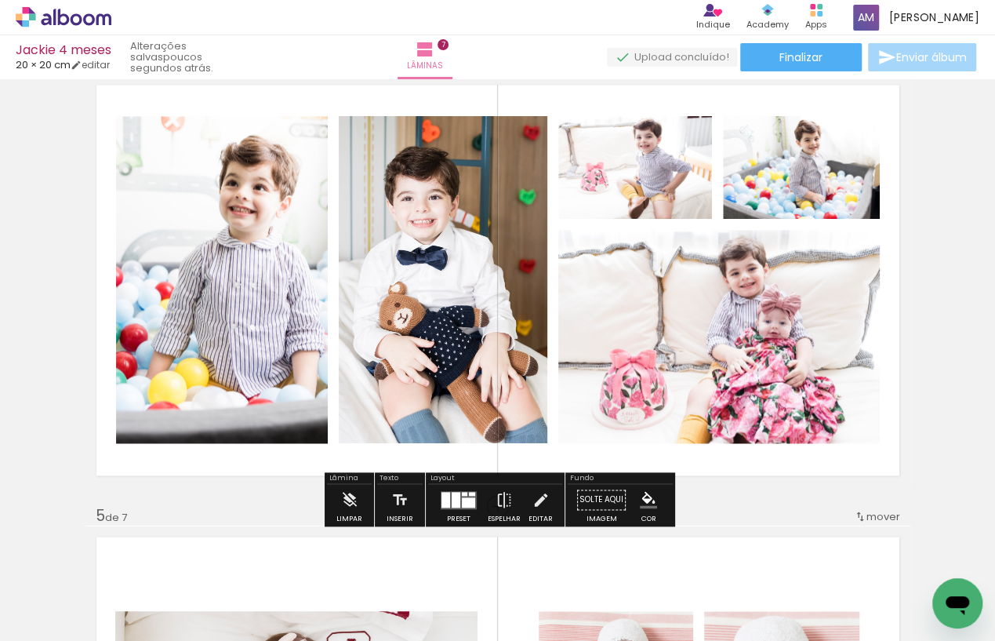
click at [0, 0] on slot "P&B" at bounding box center [0, 0] width 0 height 0
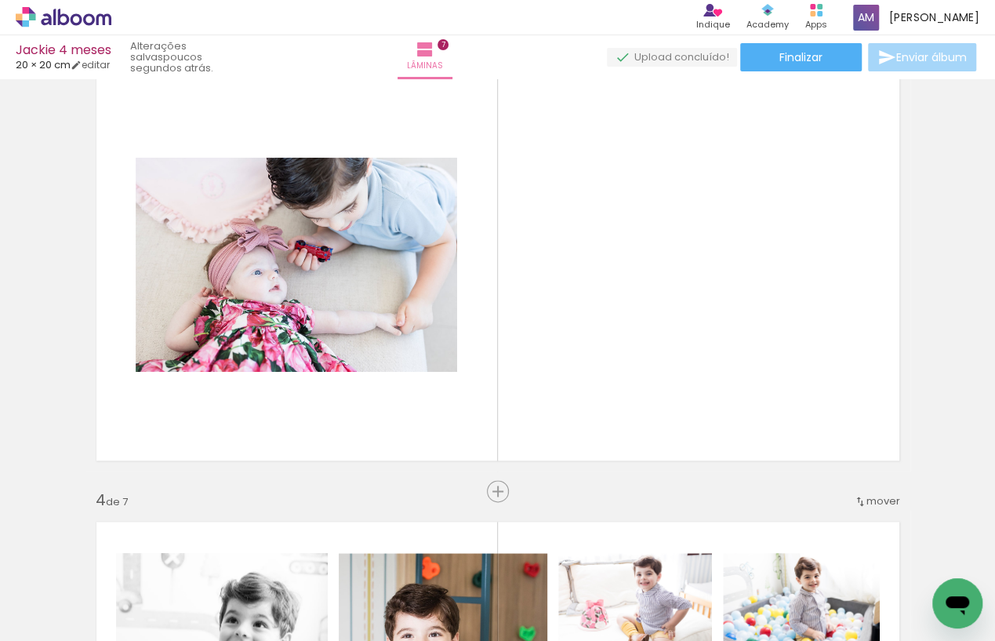
scroll to position [977, 0]
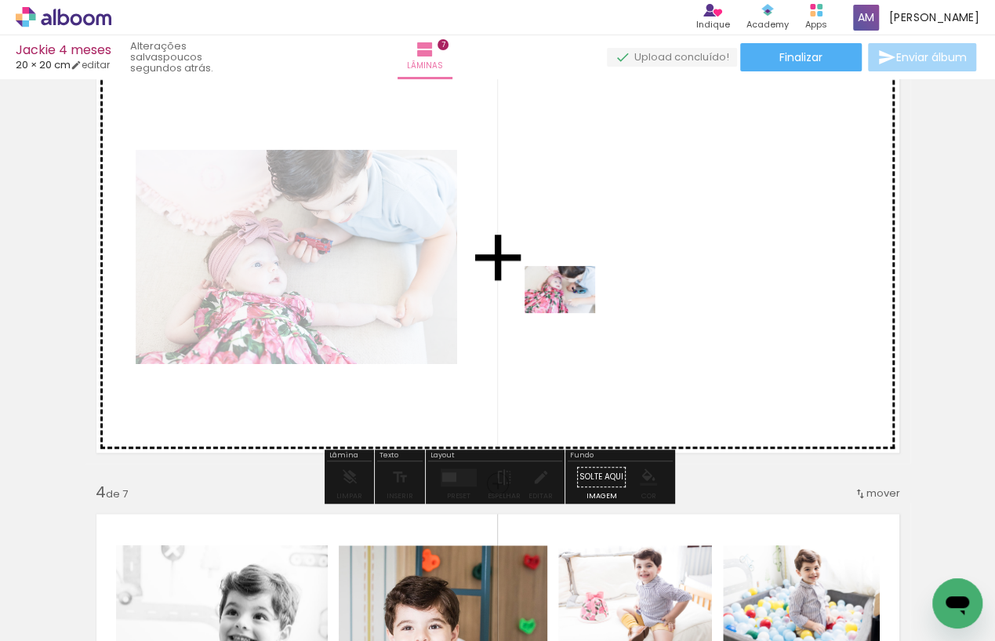
drag, startPoint x: 428, startPoint y: 590, endPoint x: 572, endPoint y: 314, distance: 312.1
click at [572, 314] on quentale-workspace at bounding box center [497, 320] width 995 height 641
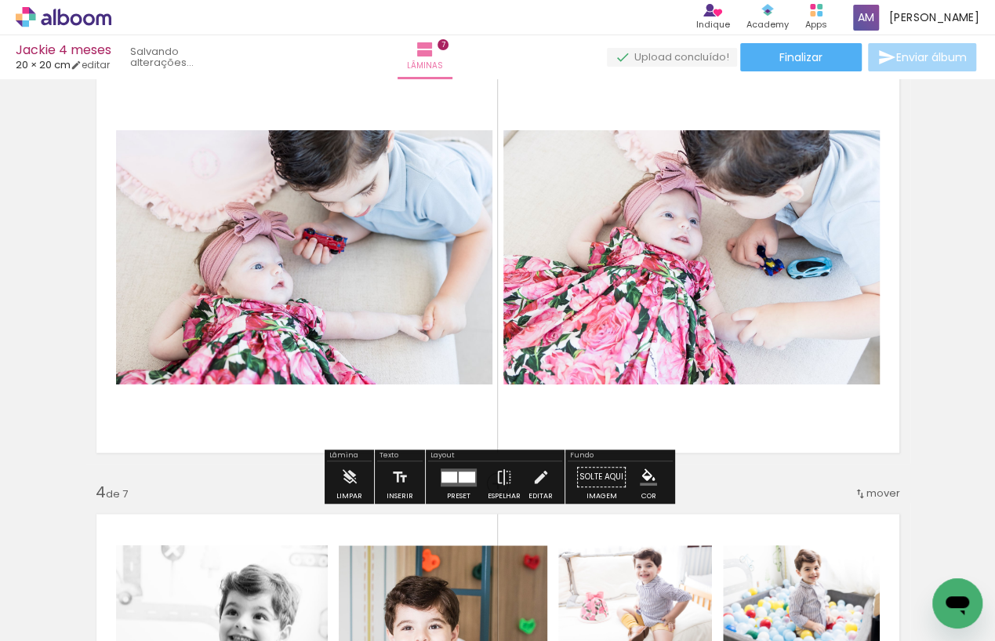
scroll to position [0, 177]
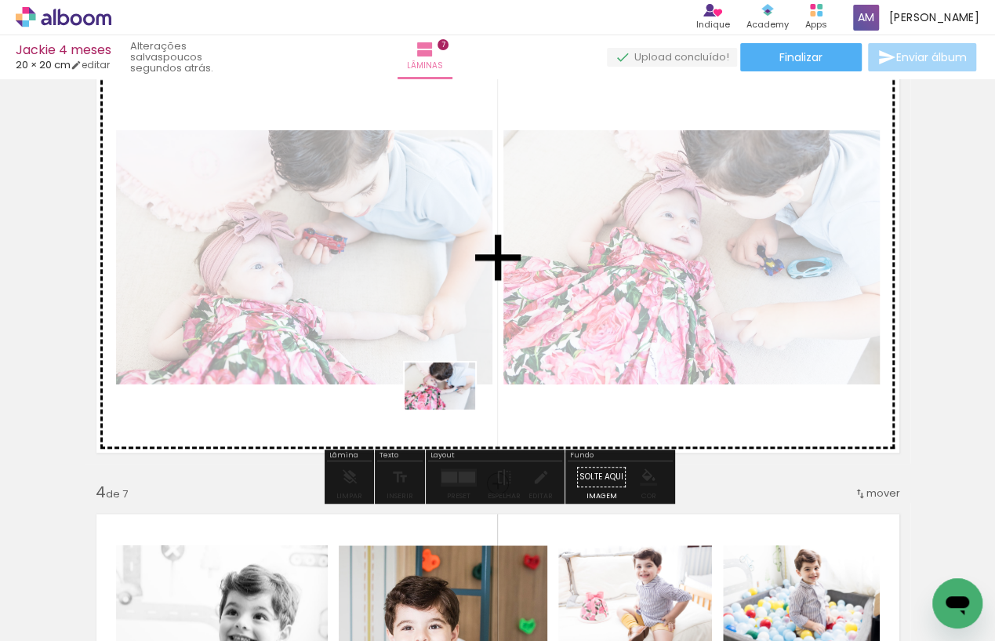
drag, startPoint x: 517, startPoint y: 587, endPoint x: 452, endPoint y: 408, distance: 191.0
click at [452, 408] on quentale-workspace at bounding box center [497, 320] width 995 height 641
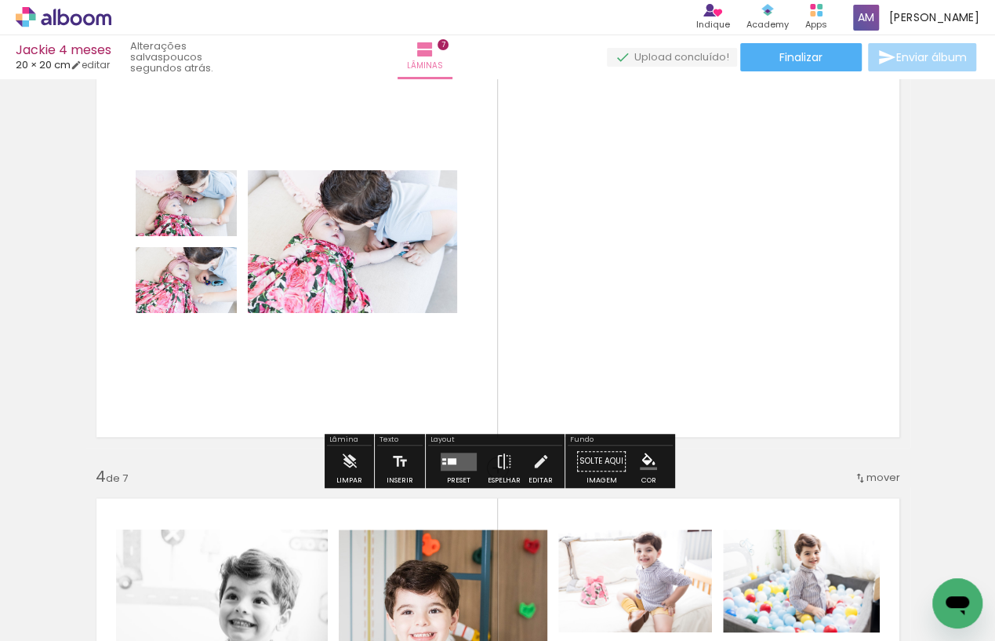
scroll to position [1007, 0]
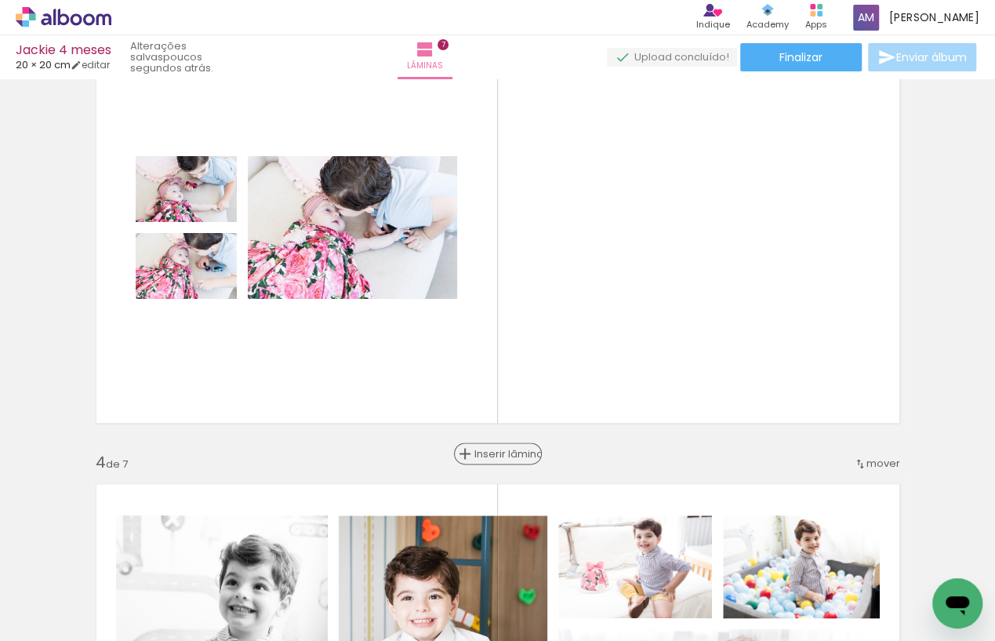
click at [497, 450] on span "Inserir lâmina" at bounding box center [504, 453] width 61 height 10
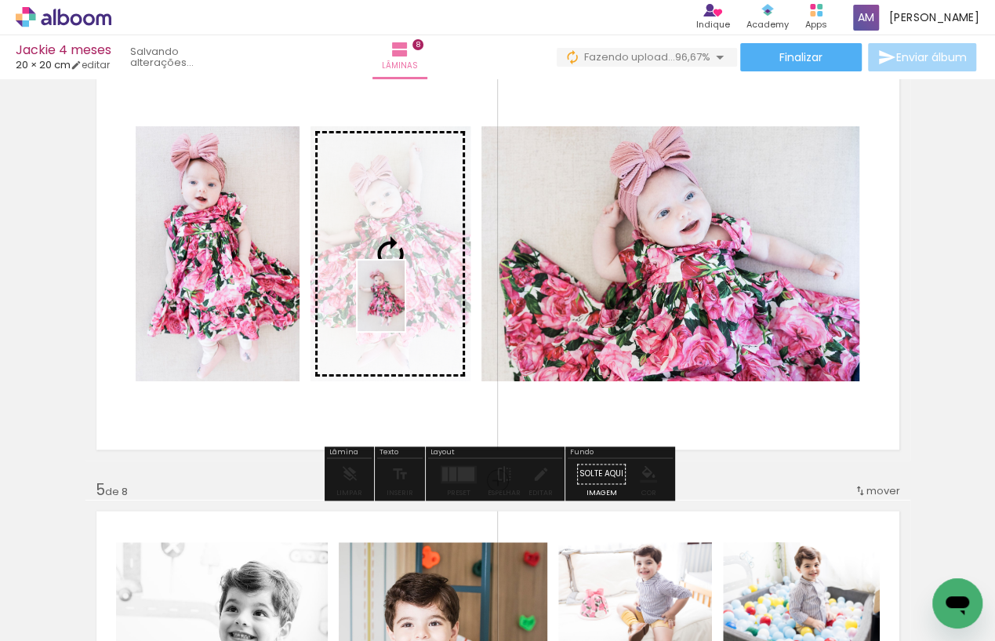
drag, startPoint x: 866, startPoint y: 600, endPoint x: 405, endPoint y: 307, distance: 547.0
click at [405, 307] on quentale-workspace at bounding box center [497, 320] width 995 height 641
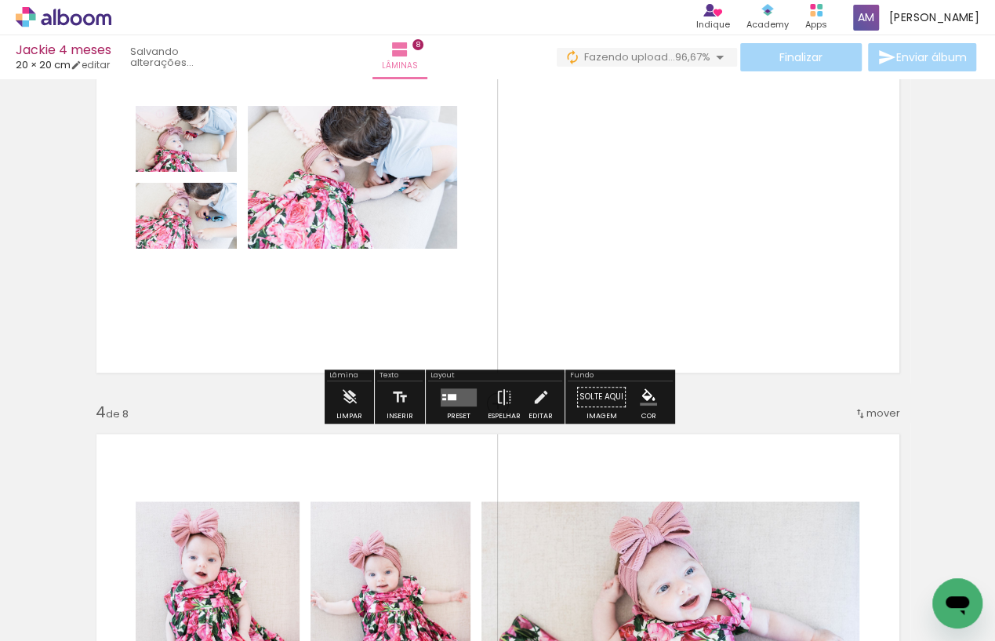
scroll to position [1058, 0]
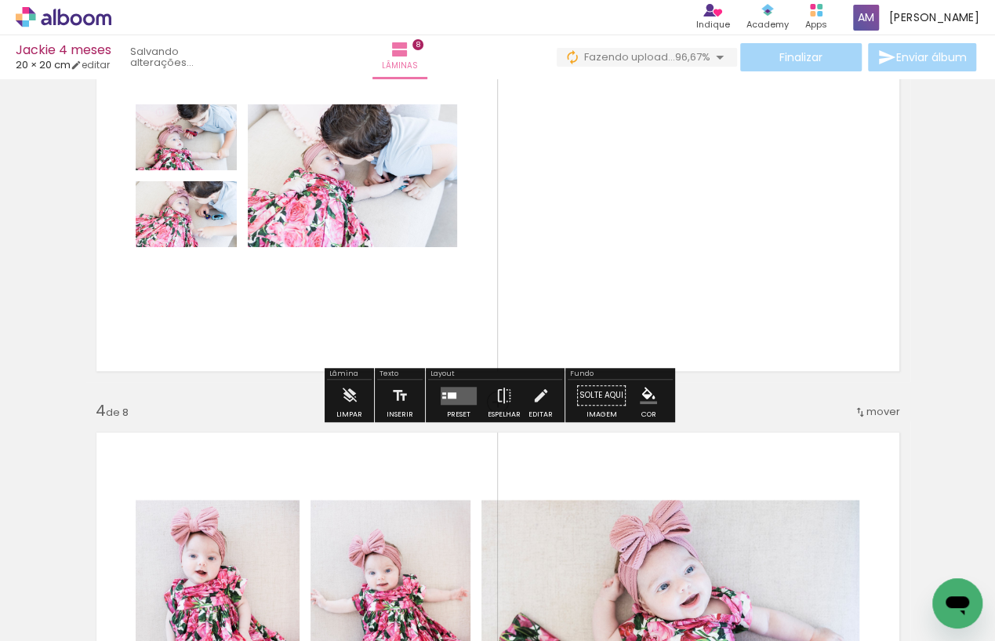
click at [463, 392] on quentale-layouter at bounding box center [459, 395] width 36 height 18
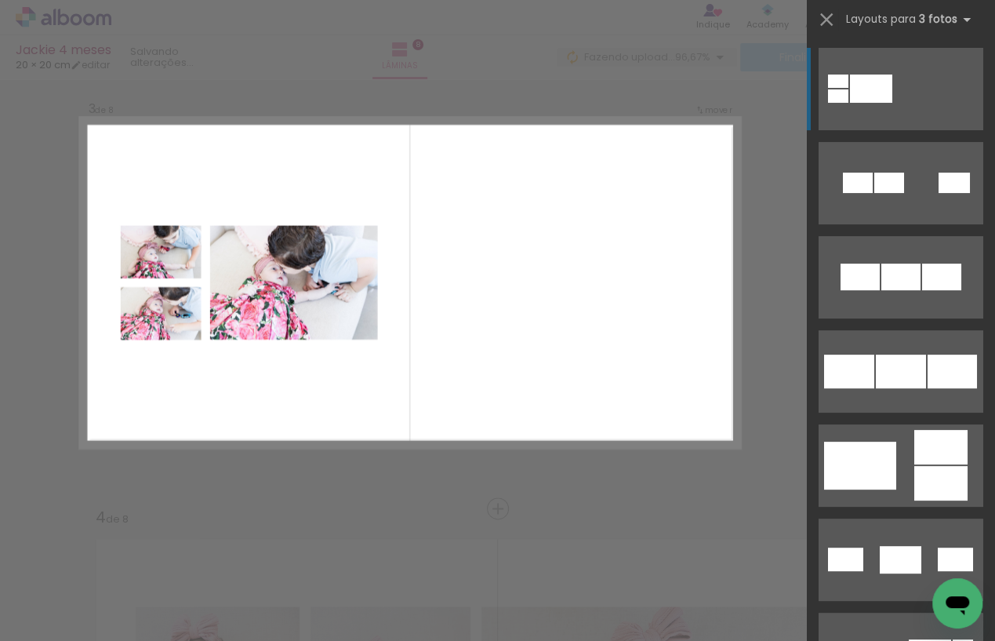
scroll to position [924, 0]
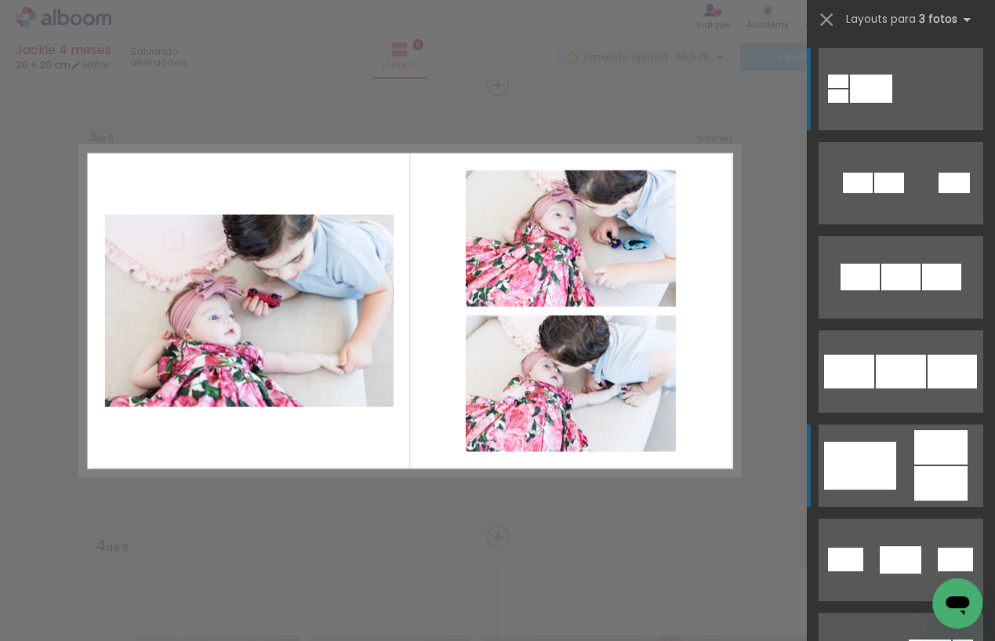
click at [873, 193] on div at bounding box center [858, 182] width 30 height 20
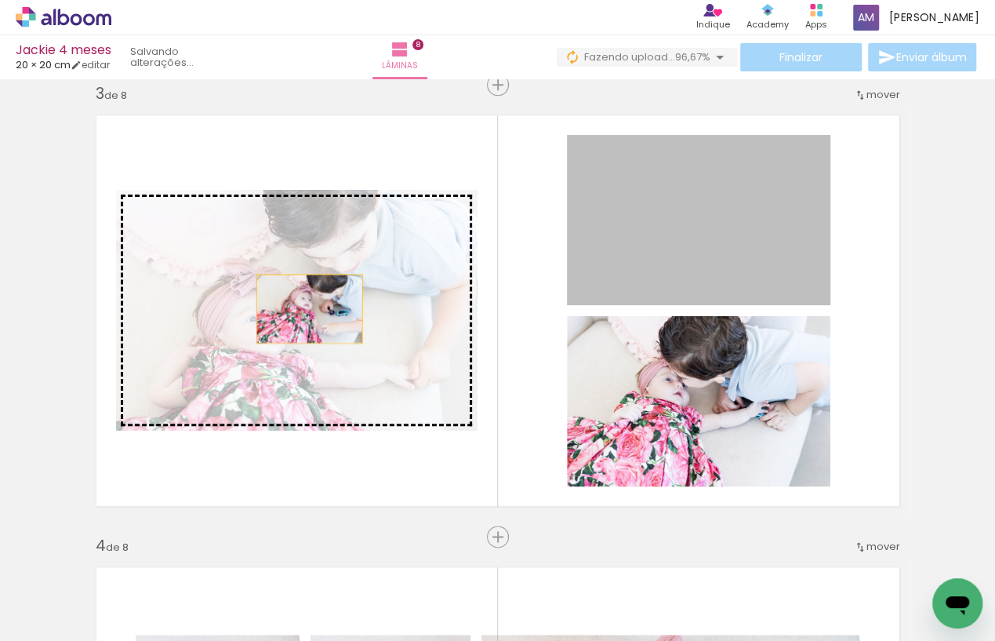
drag, startPoint x: 713, startPoint y: 230, endPoint x: 308, endPoint y: 308, distance: 411.9
click at [0, 0] on slot at bounding box center [0, 0] width 0 height 0
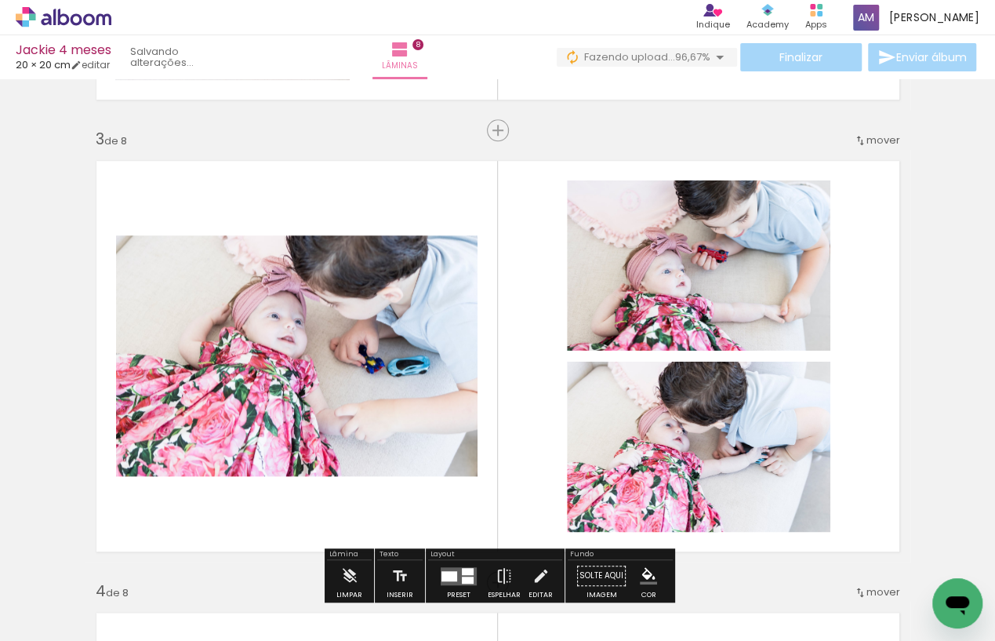
scroll to position [873, 0]
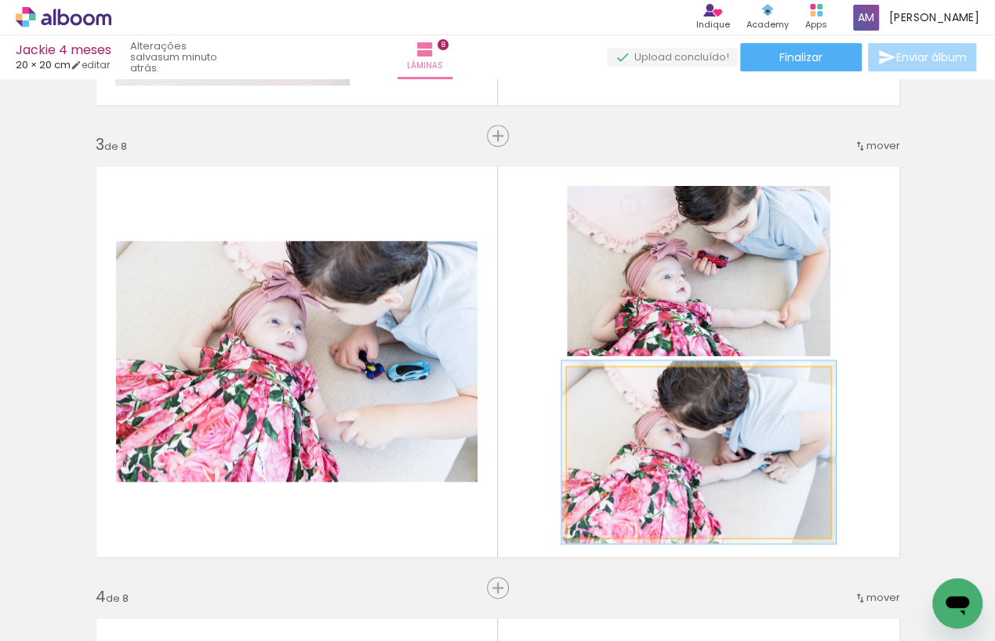
type paper-slider "104"
click at [609, 386] on div at bounding box center [605, 383] width 14 height 14
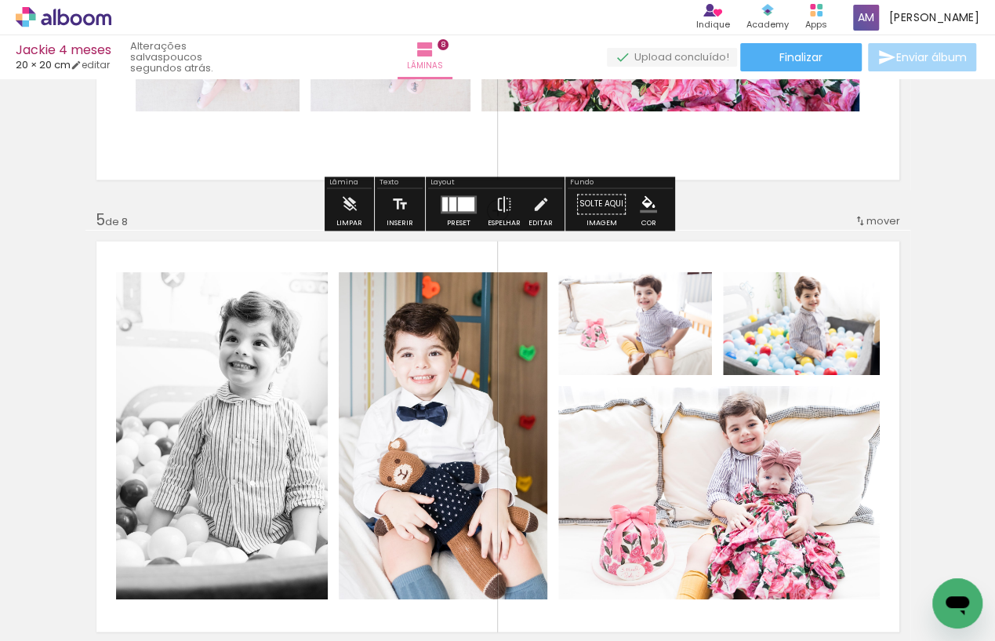
scroll to position [1713, 0]
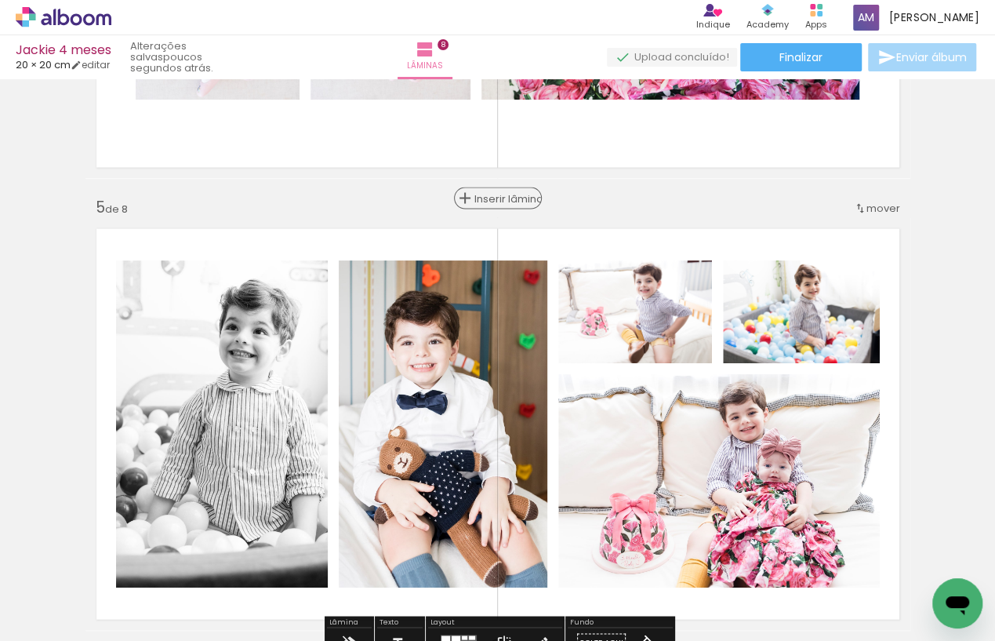
click at [499, 201] on span "Inserir lâmina" at bounding box center [504, 199] width 61 height 10
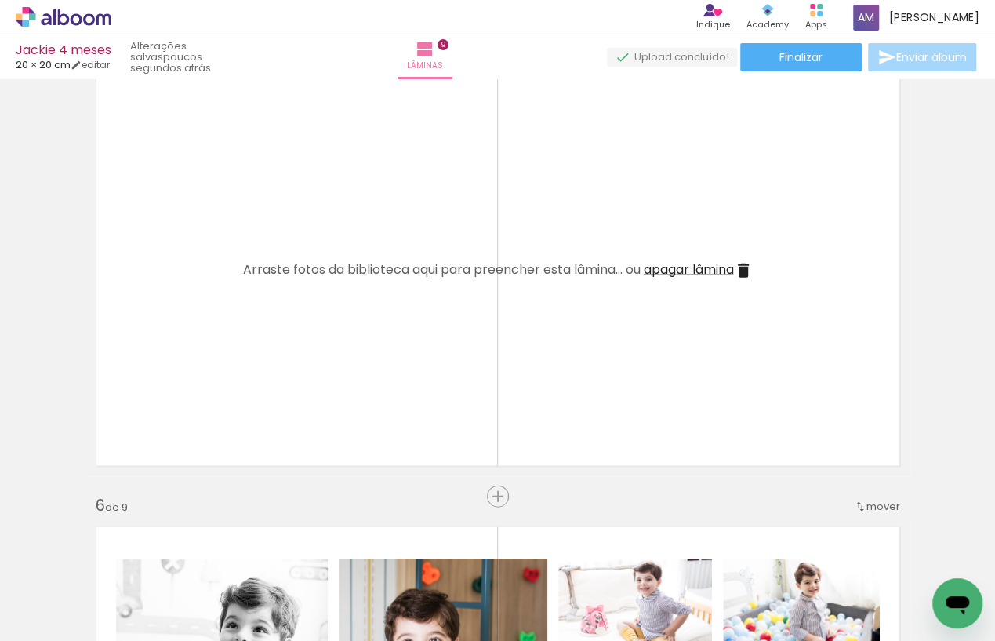
scroll to position [1879, 0]
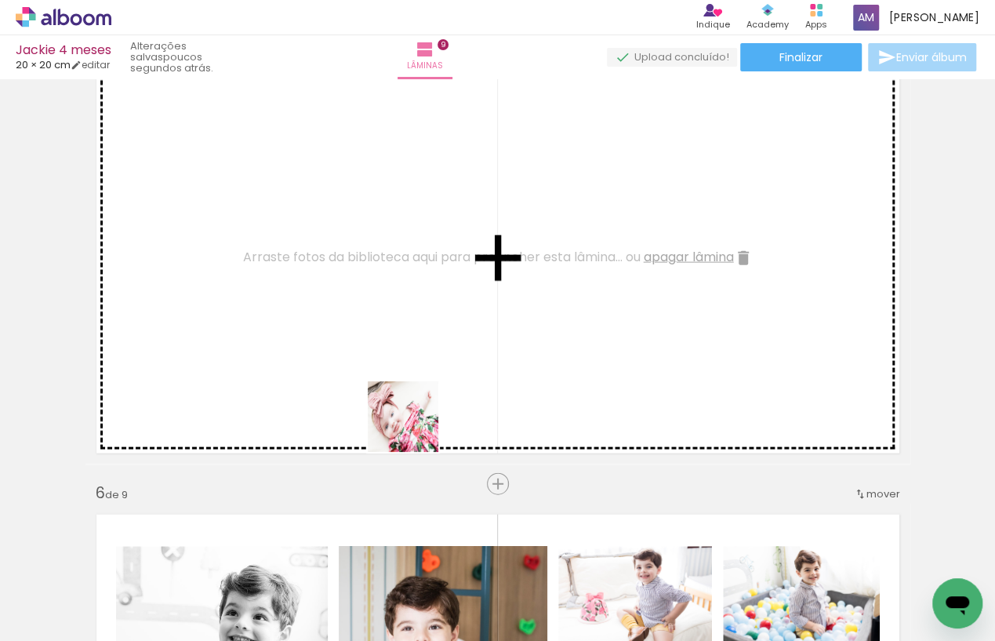
drag, startPoint x: 691, startPoint y: 594, endPoint x: 340, endPoint y: 373, distance: 414.4
click at [340, 373] on quentale-workspace at bounding box center [497, 320] width 995 height 641
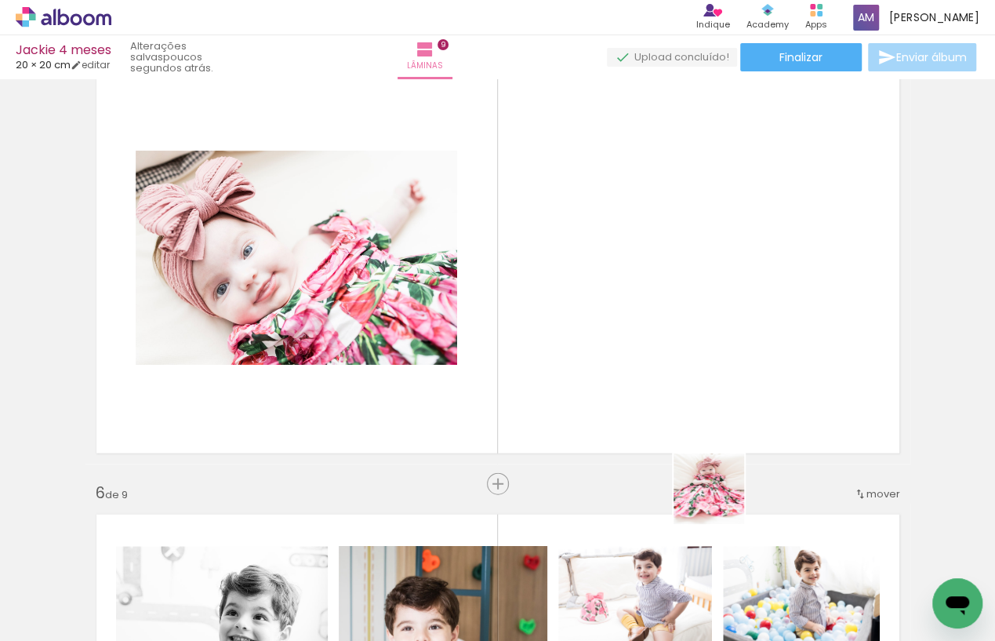
drag, startPoint x: 771, startPoint y: 586, endPoint x: 644, endPoint y: 368, distance: 252.0
click at [644, 368] on quentale-workspace at bounding box center [497, 320] width 995 height 641
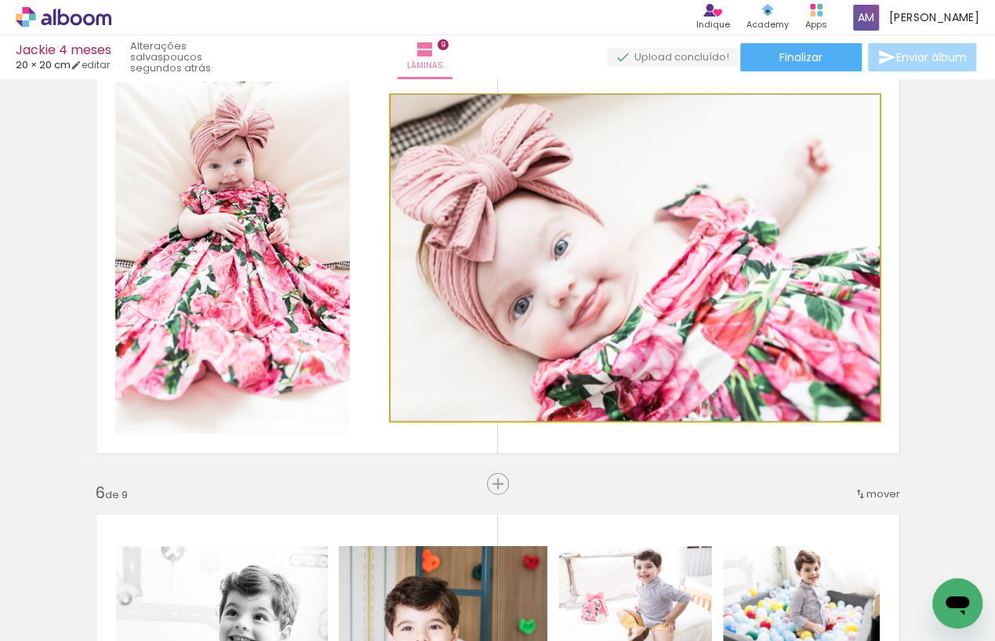
drag, startPoint x: 656, startPoint y: 324, endPoint x: 669, endPoint y: 324, distance: 12.5
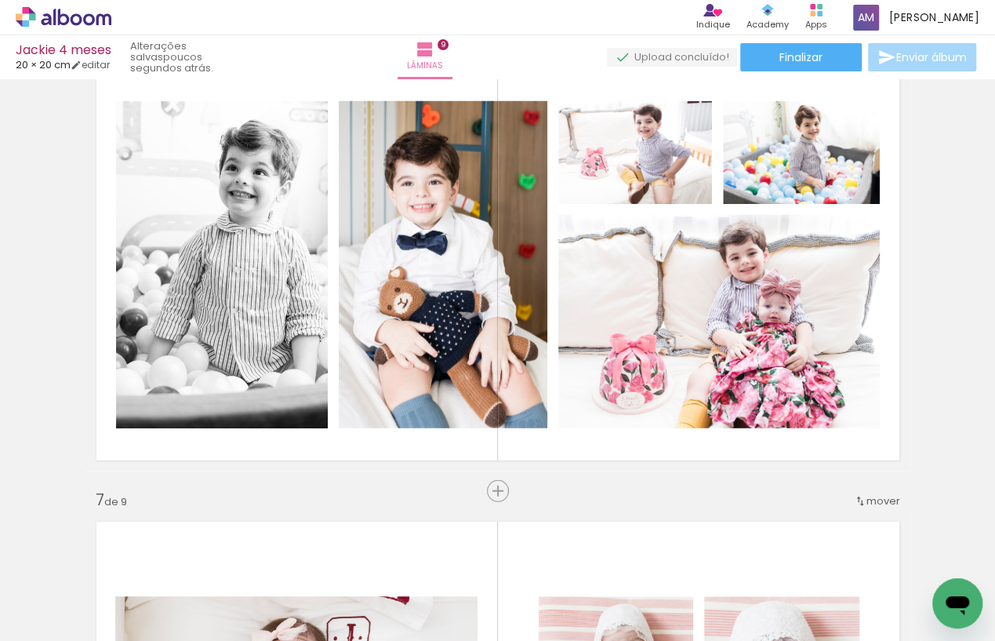
scroll to position [2337, 0]
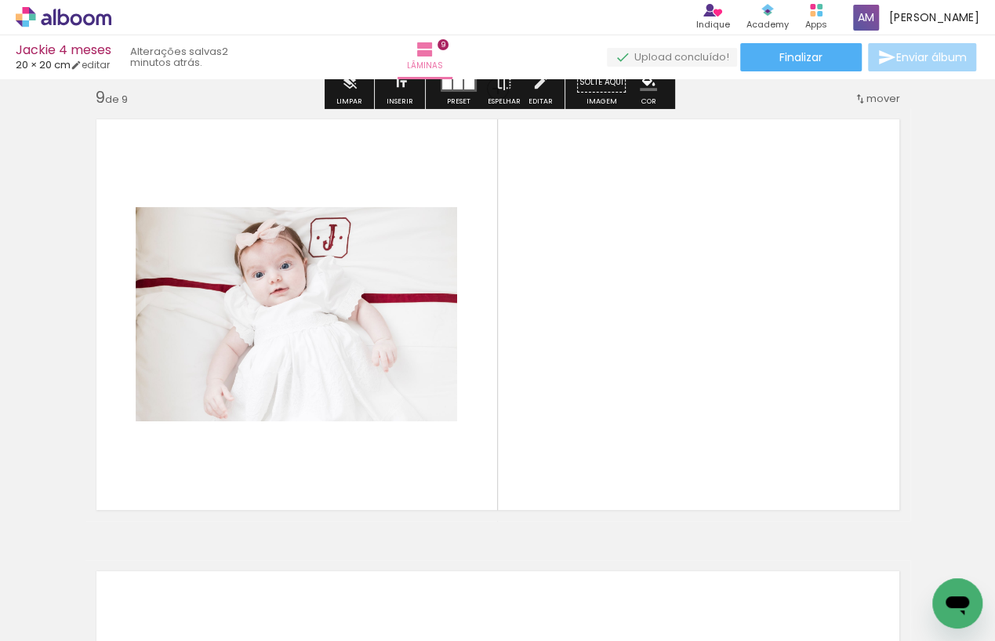
scroll to position [3649, 0]
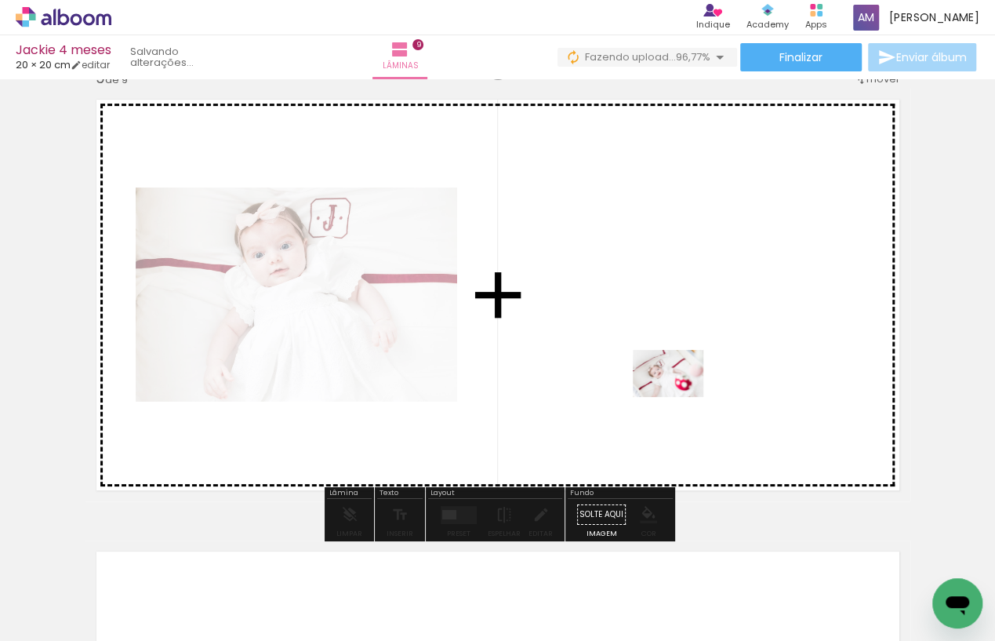
drag, startPoint x: 779, startPoint y: 601, endPoint x: 681, endPoint y: 395, distance: 227.9
click at [681, 395] on quentale-workspace at bounding box center [497, 320] width 995 height 641
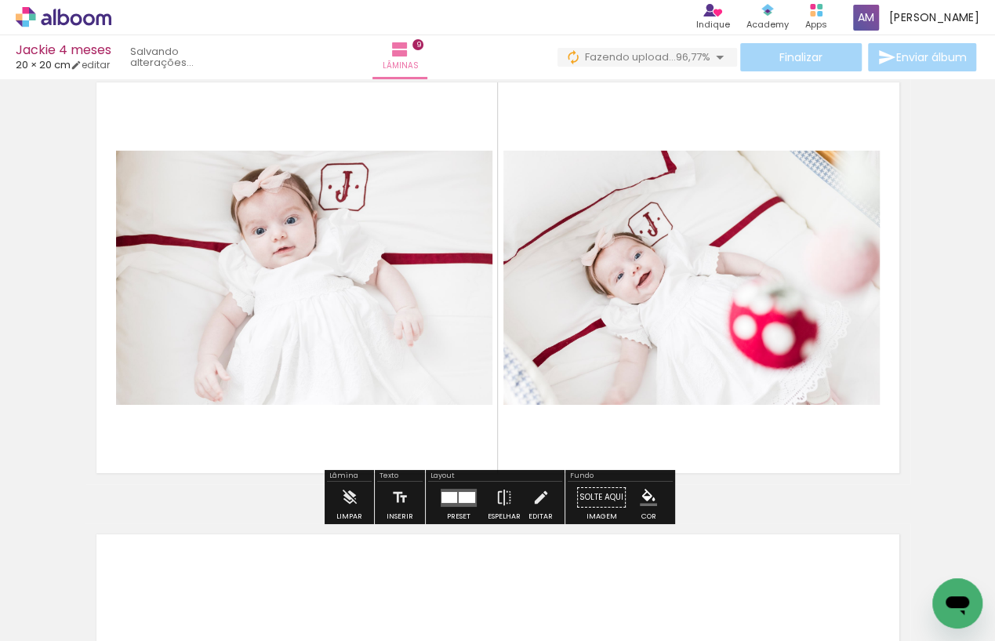
scroll to position [3690, 0]
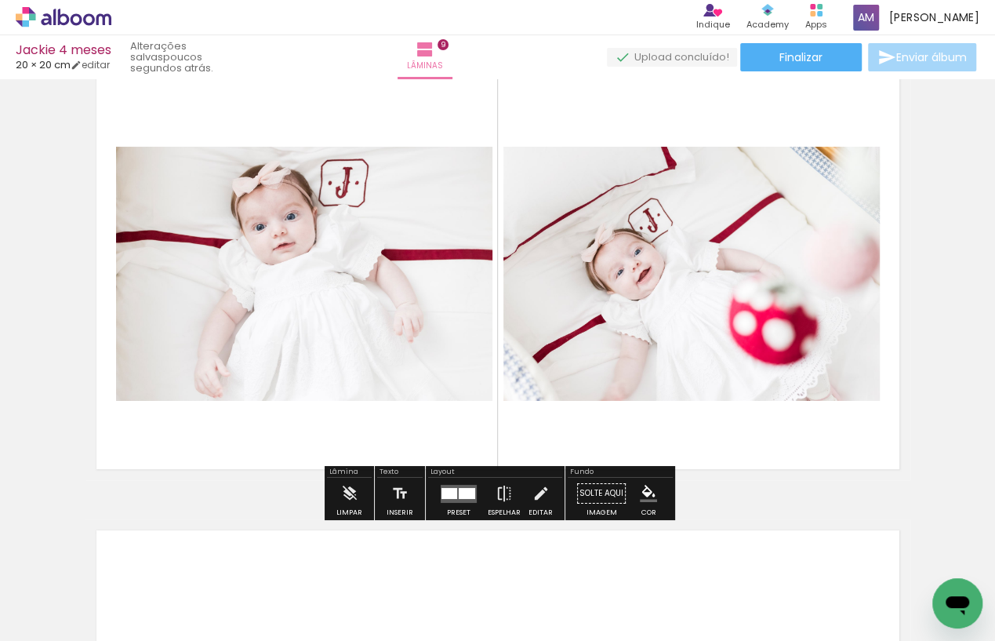
scroll to position [3671, 0]
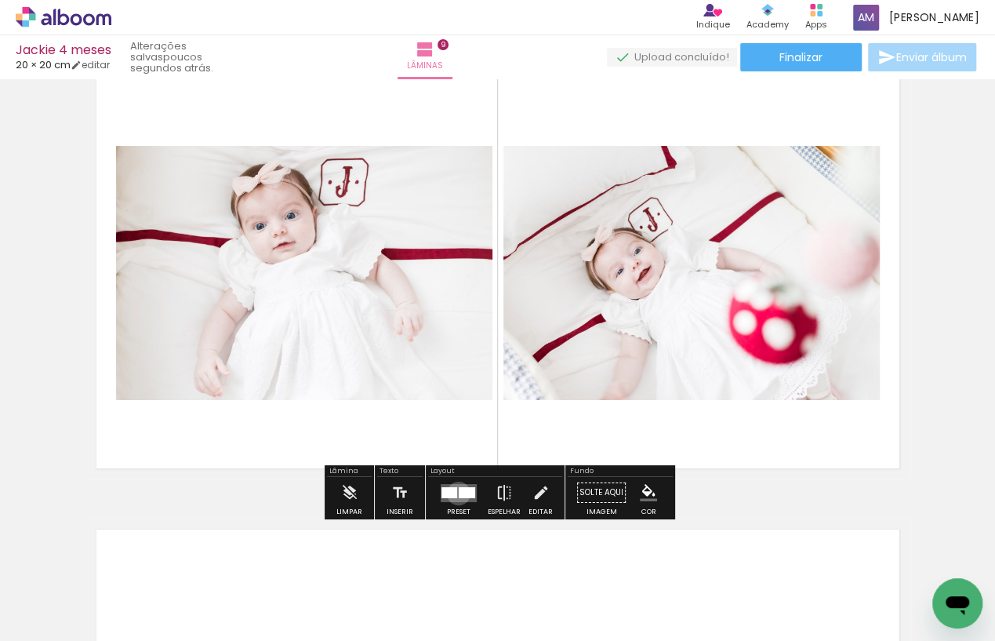
click at [459, 493] on div at bounding box center [467, 491] width 16 height 11
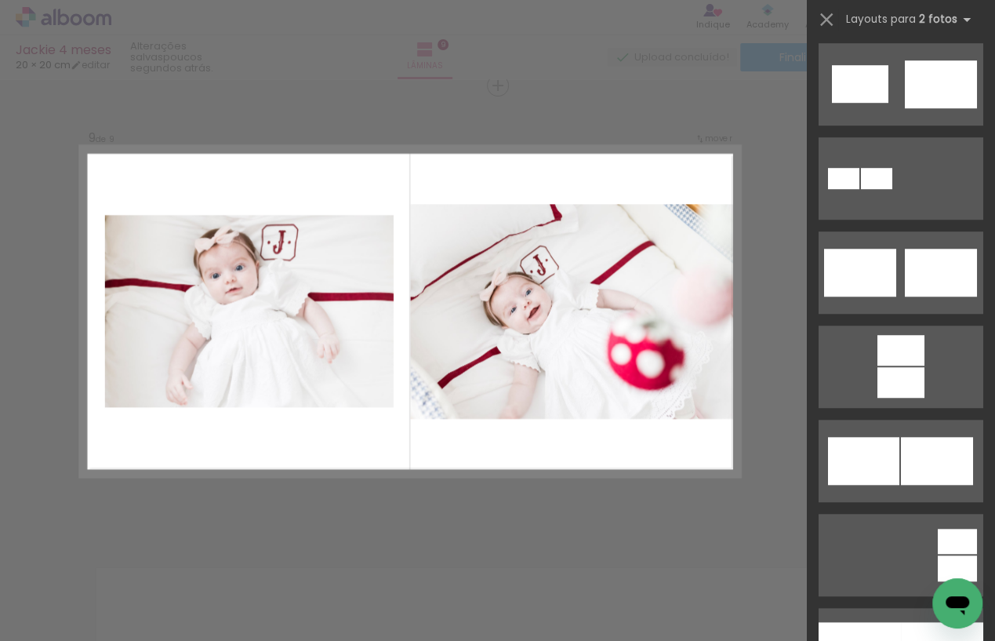
scroll to position [513, 0]
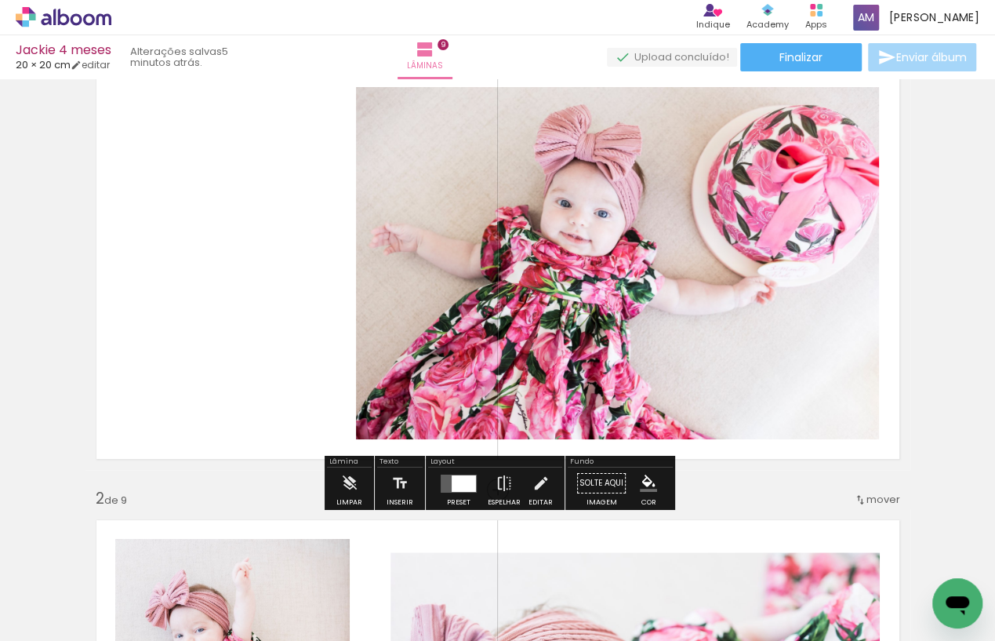
scroll to position [69, 0]
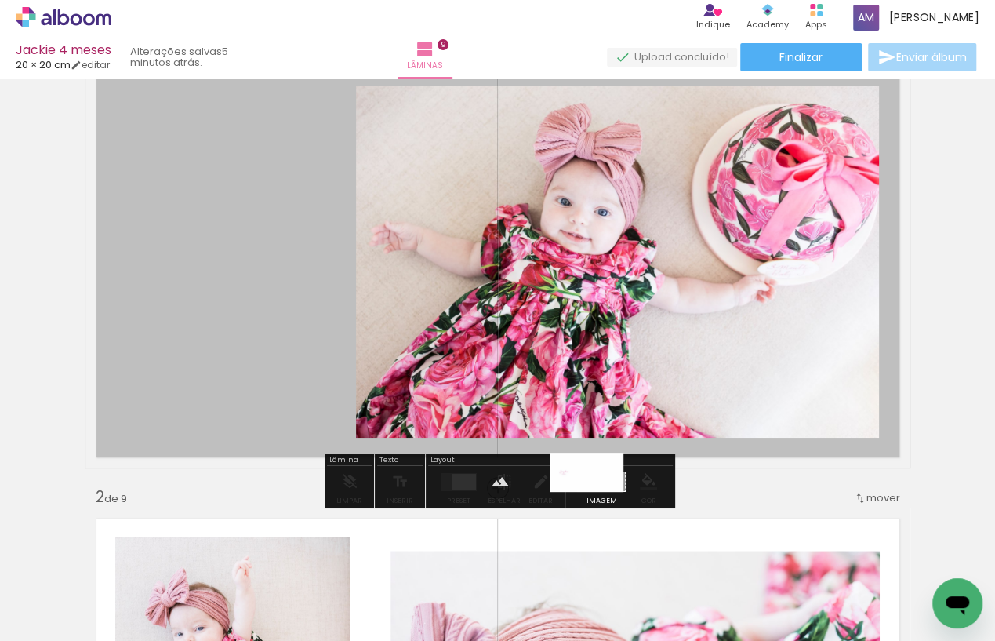
drag, startPoint x: 774, startPoint y: 590, endPoint x: 598, endPoint y: 502, distance: 196.3
click at [598, 502] on quentale-workspace at bounding box center [497, 320] width 995 height 641
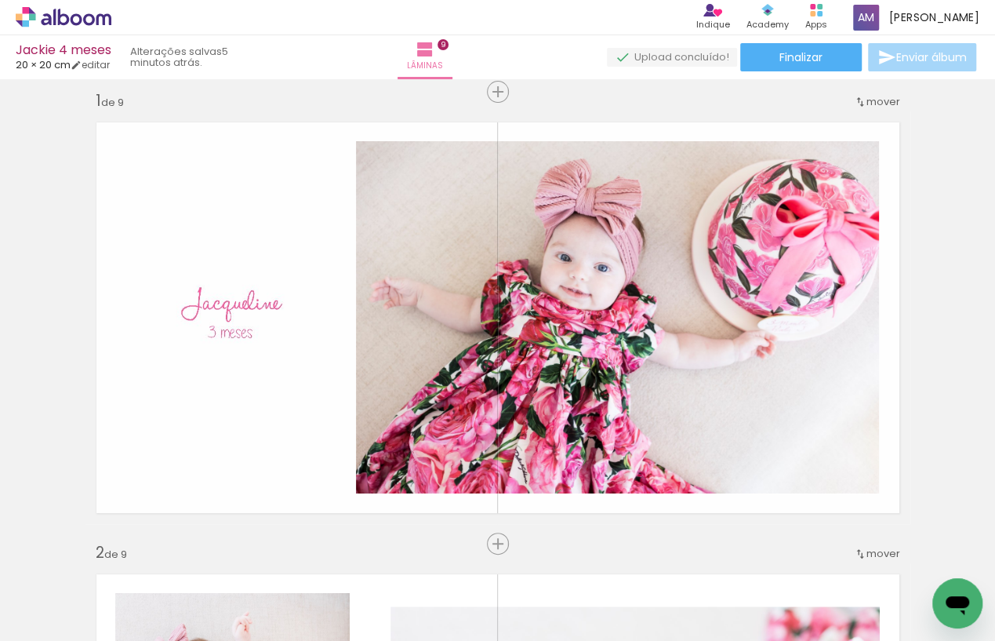
scroll to position [0, 0]
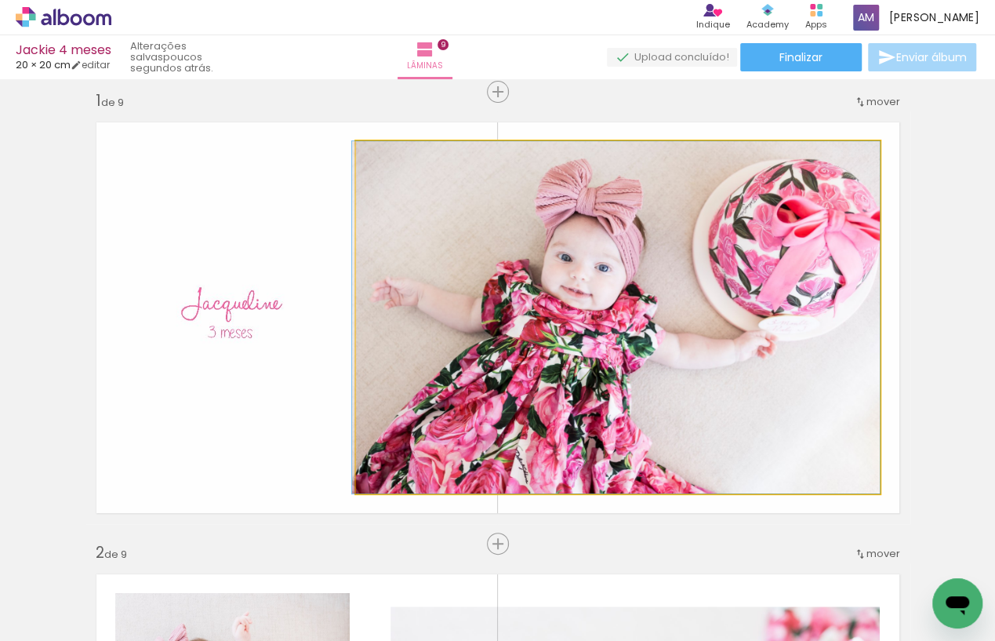
drag, startPoint x: 800, startPoint y: 371, endPoint x: 787, endPoint y: 372, distance: 12.6
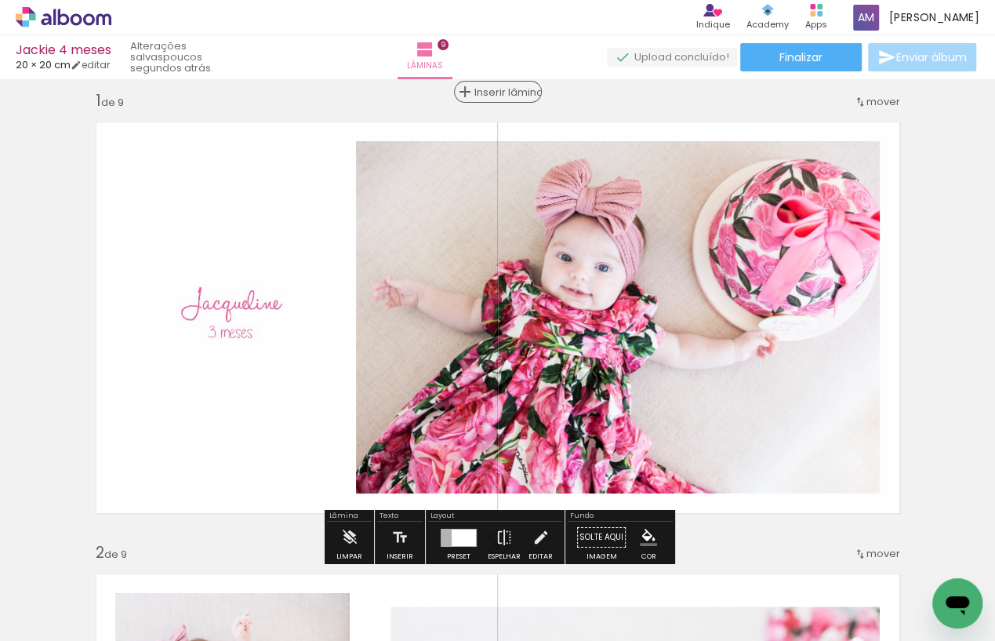
click at [496, 88] on span "Inserir lâmina" at bounding box center [504, 92] width 61 height 10
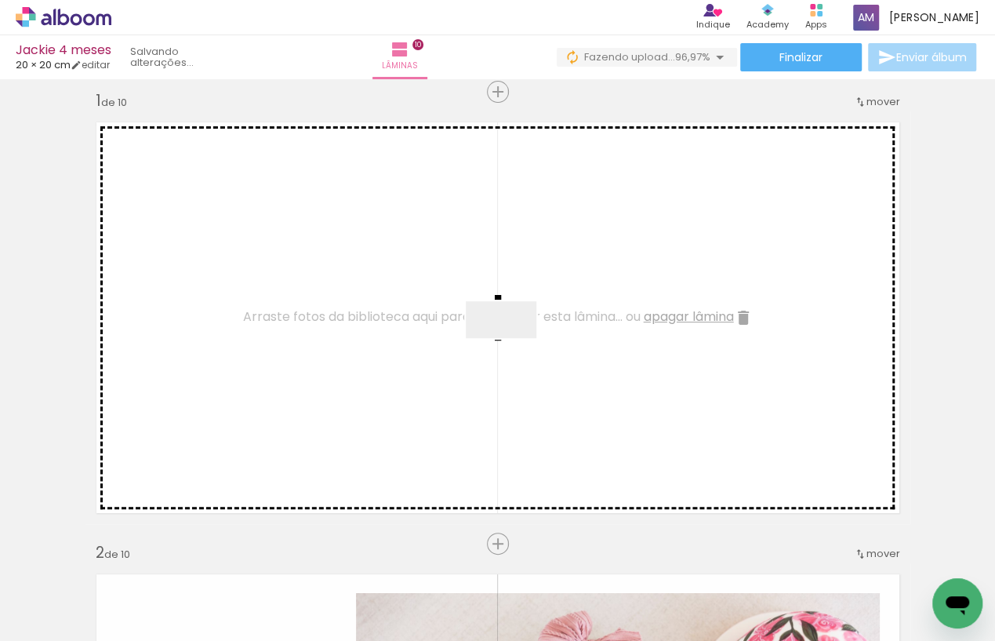
drag, startPoint x: 778, startPoint y: 591, endPoint x: 513, endPoint y: 348, distance: 359.6
click at [513, 348] on quentale-workspace at bounding box center [497, 320] width 995 height 641
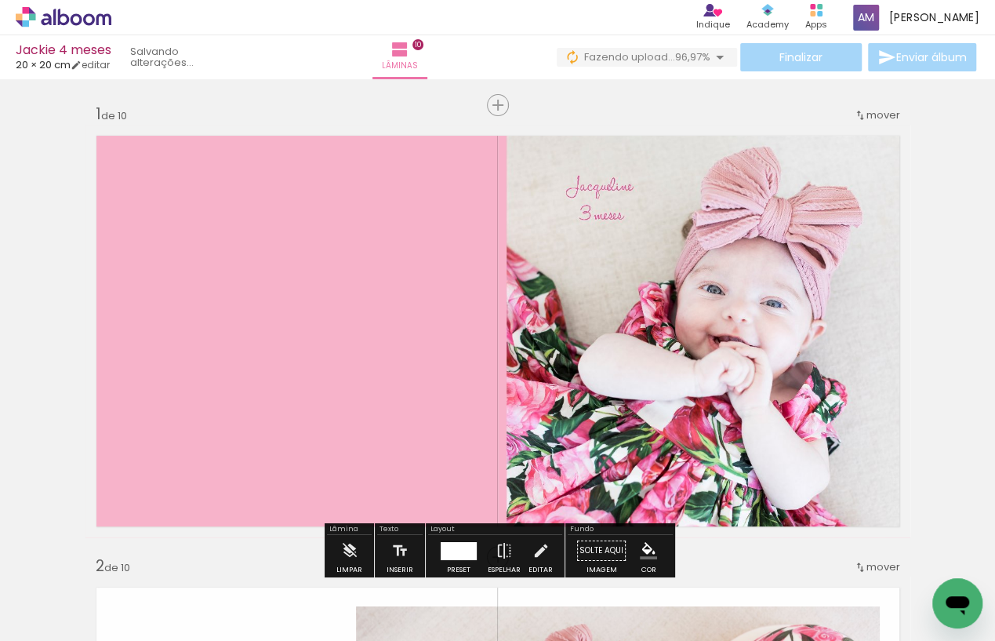
scroll to position [13, 0]
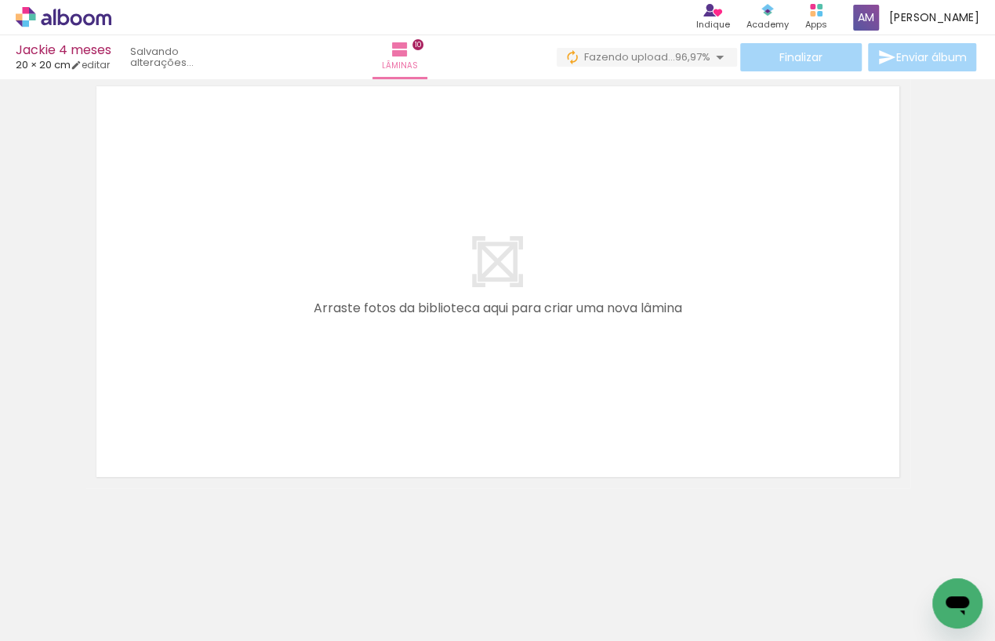
scroll to position [4566, 0]
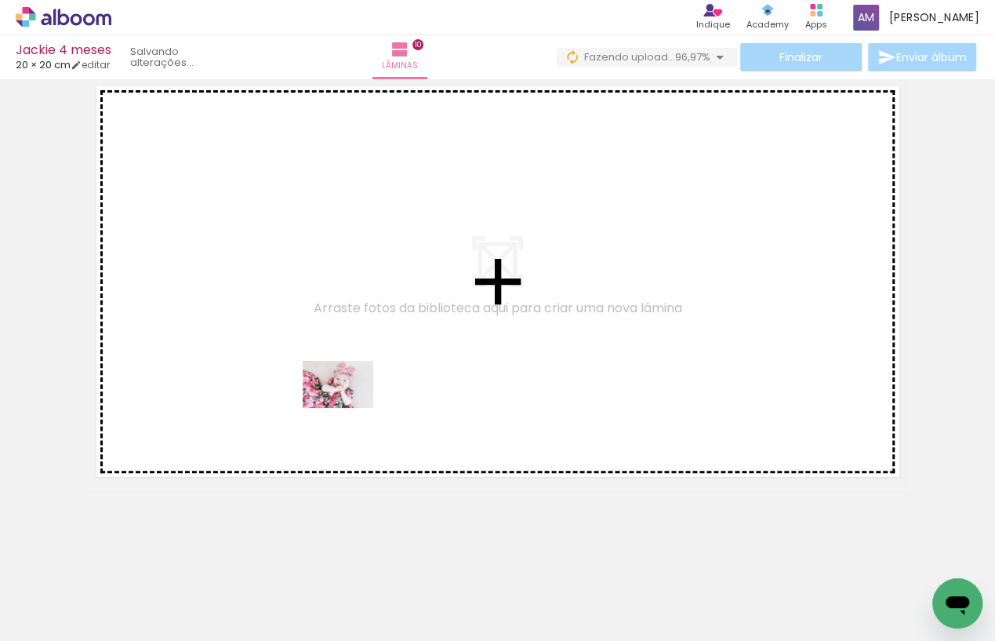
drag, startPoint x: 183, startPoint y: 590, endPoint x: 350, endPoint y: 408, distance: 247.5
click at [350, 408] on quentale-workspace at bounding box center [497, 320] width 995 height 641
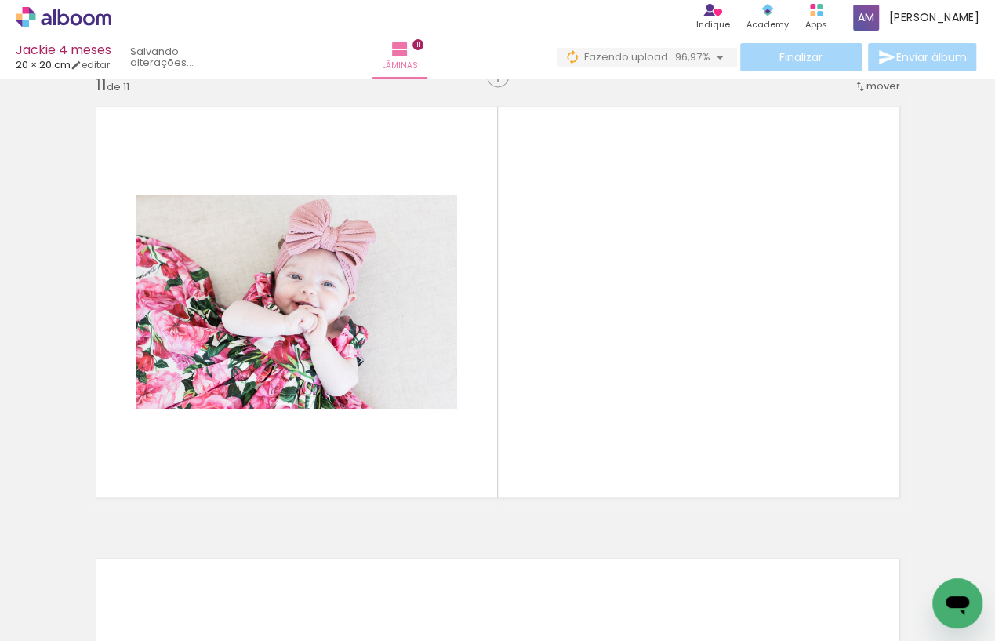
scroll to position [4536, 0]
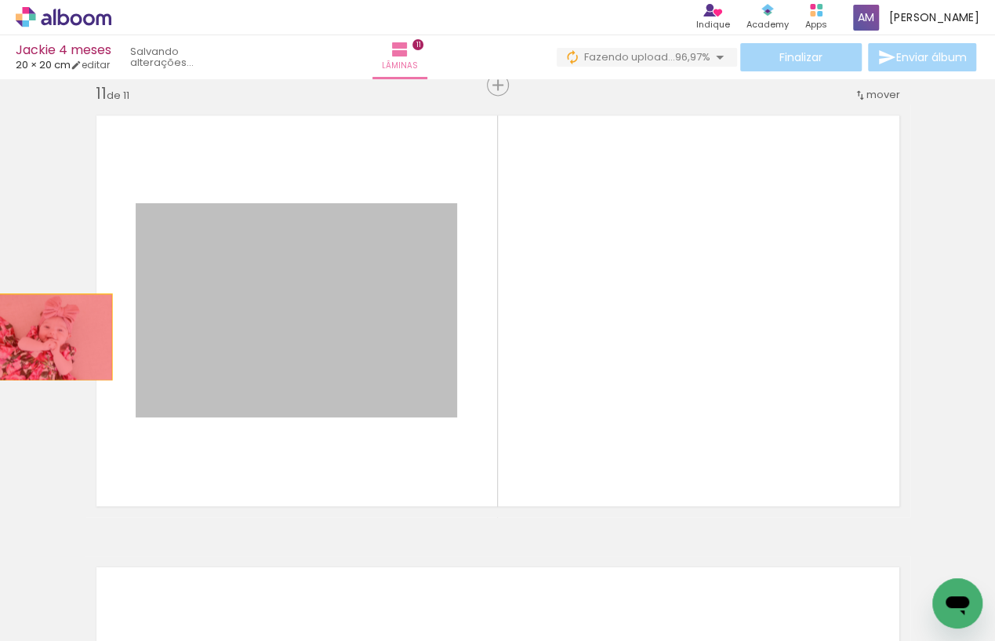
drag, startPoint x: 310, startPoint y: 343, endPoint x: 42, endPoint y: 336, distance: 267.4
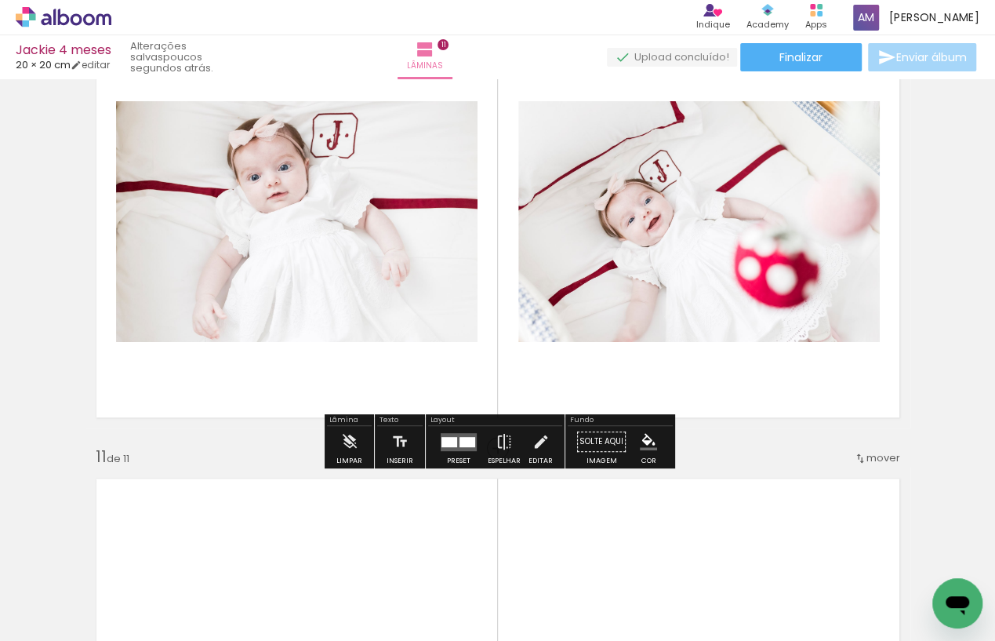
scroll to position [4124, 0]
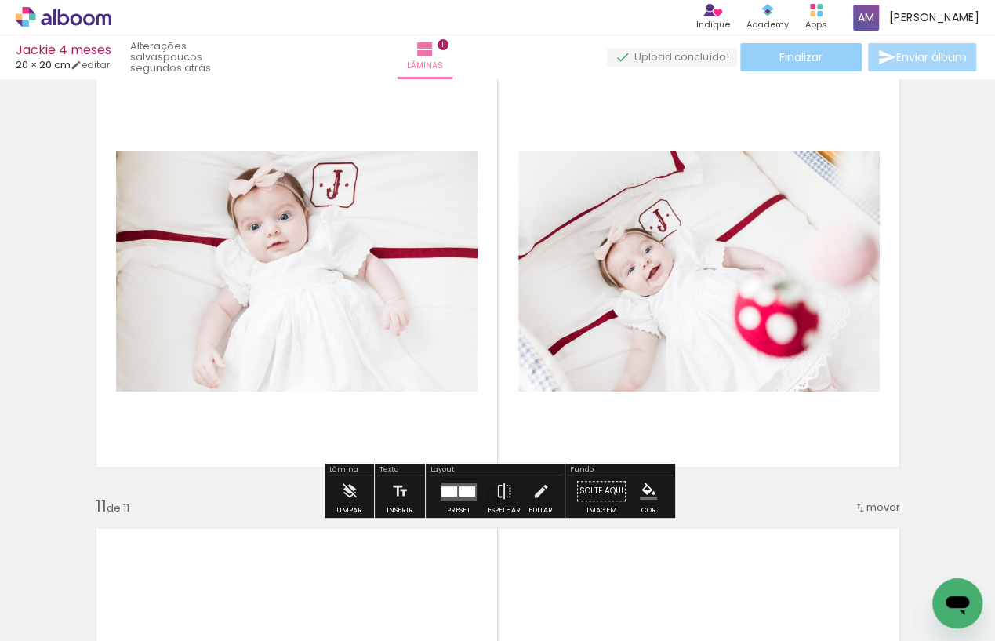
click at [781, 60] on span "Finalizar" at bounding box center [800, 57] width 43 height 11
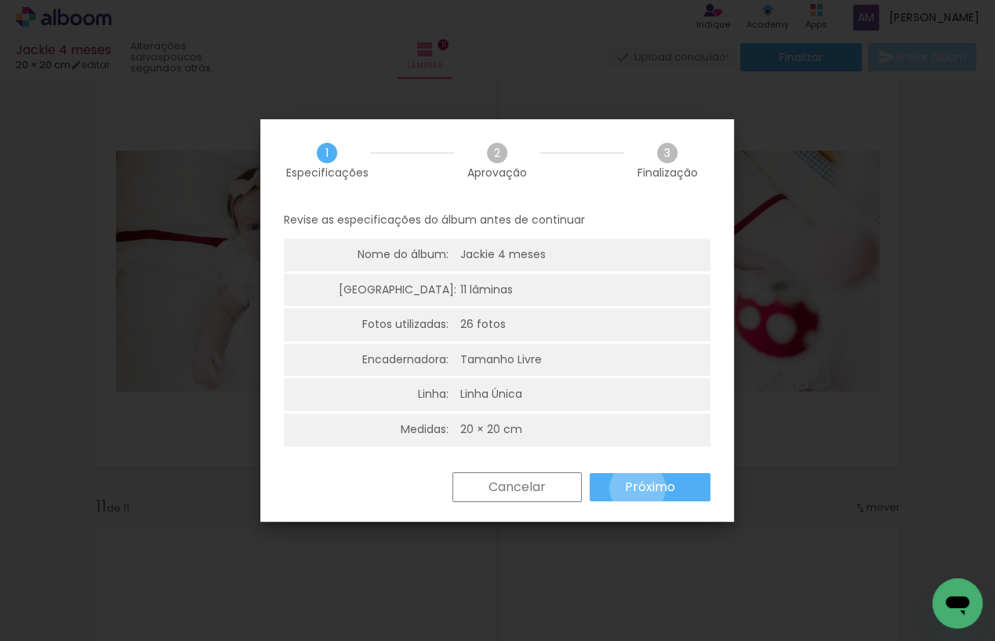
click at [0, 0] on slot "Próximo" at bounding box center [0, 0] width 0 height 0
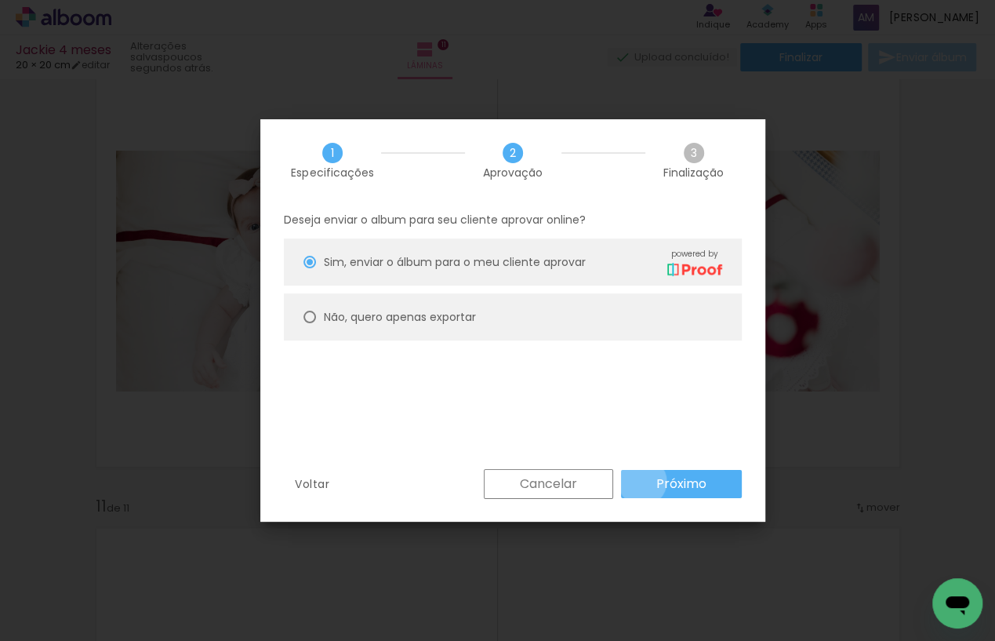
click at [643, 481] on paper-button "Próximo" at bounding box center [681, 484] width 121 height 28
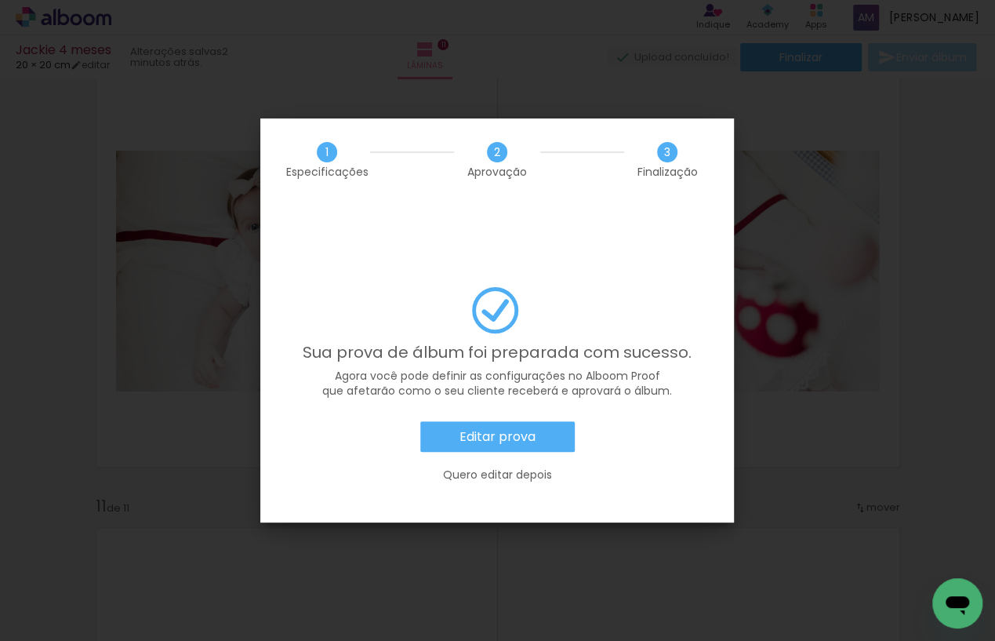
click at [0, 0] on slot "Editar prova" at bounding box center [0, 0] width 0 height 0
